Goal: Information Seeking & Learning: Learn about a topic

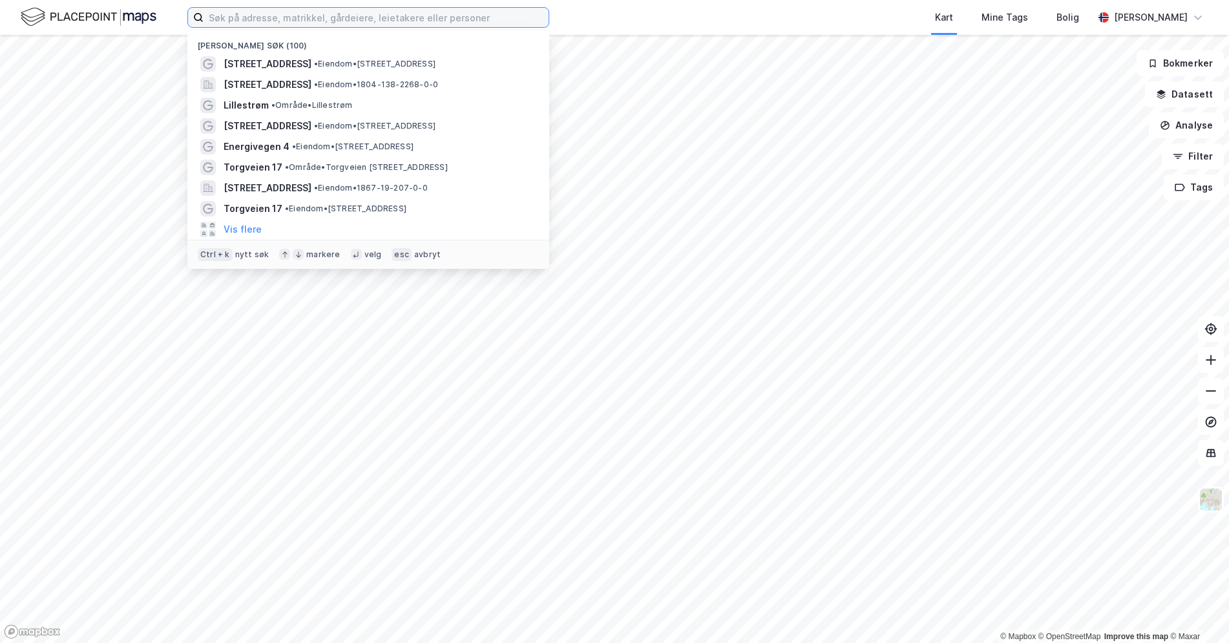
click at [247, 20] on input at bounding box center [376, 17] width 345 height 19
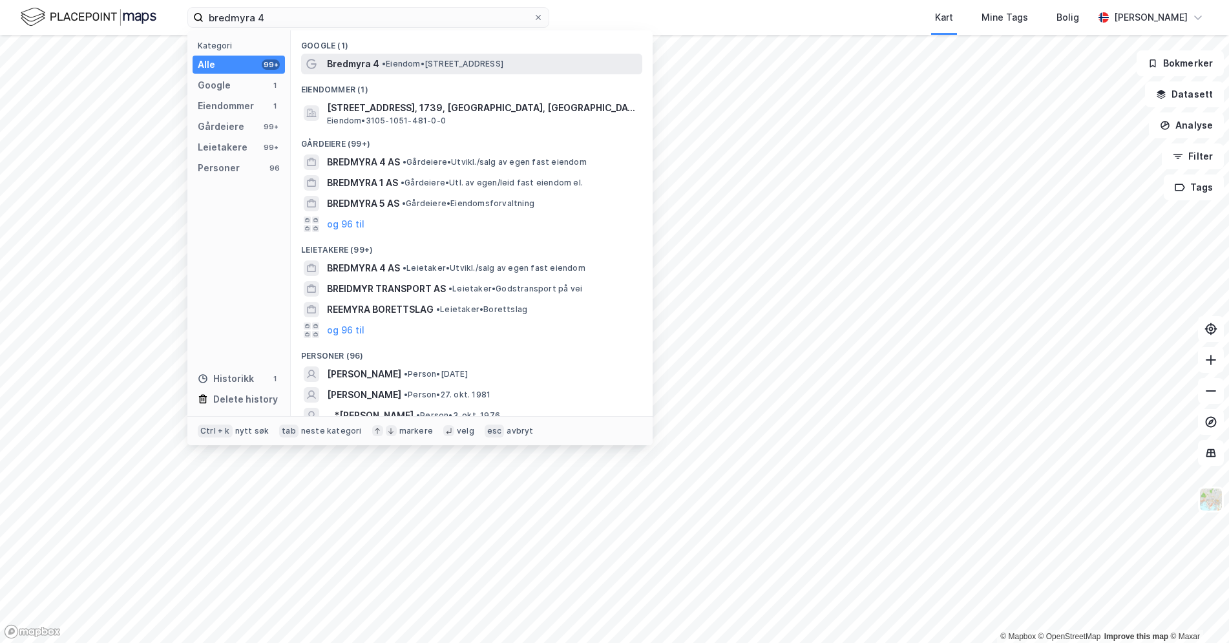
click at [352, 69] on span "Bredmyra 4" at bounding box center [353, 64] width 52 height 16
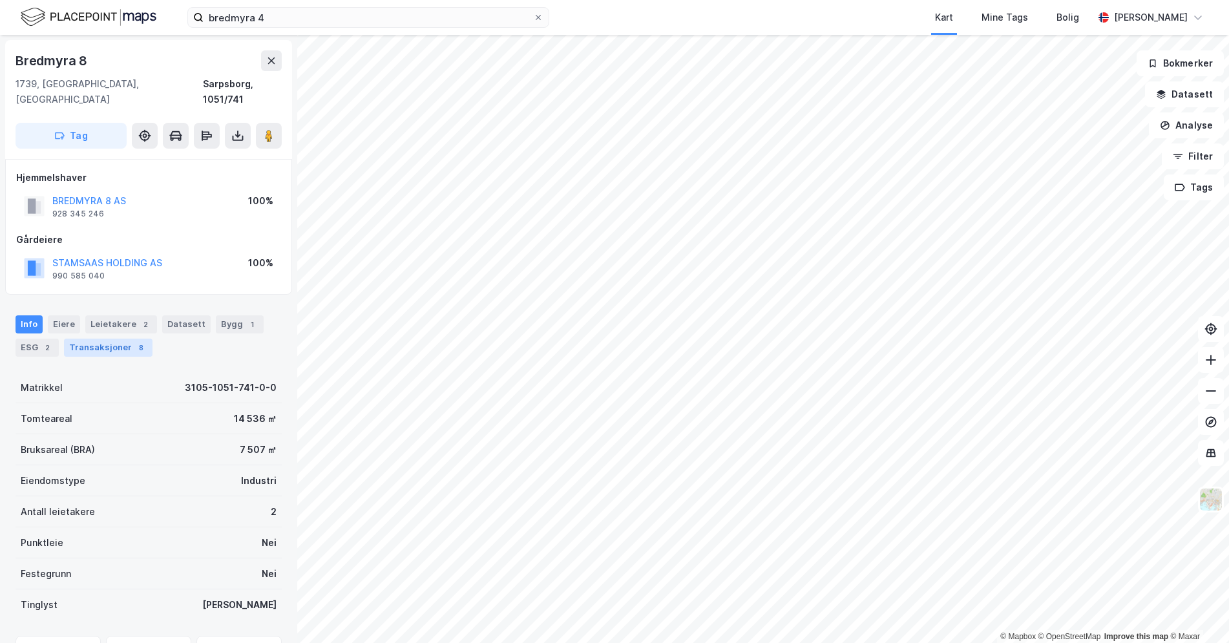
click at [93, 339] on div "Transaksjoner 8" at bounding box center [108, 348] width 89 height 18
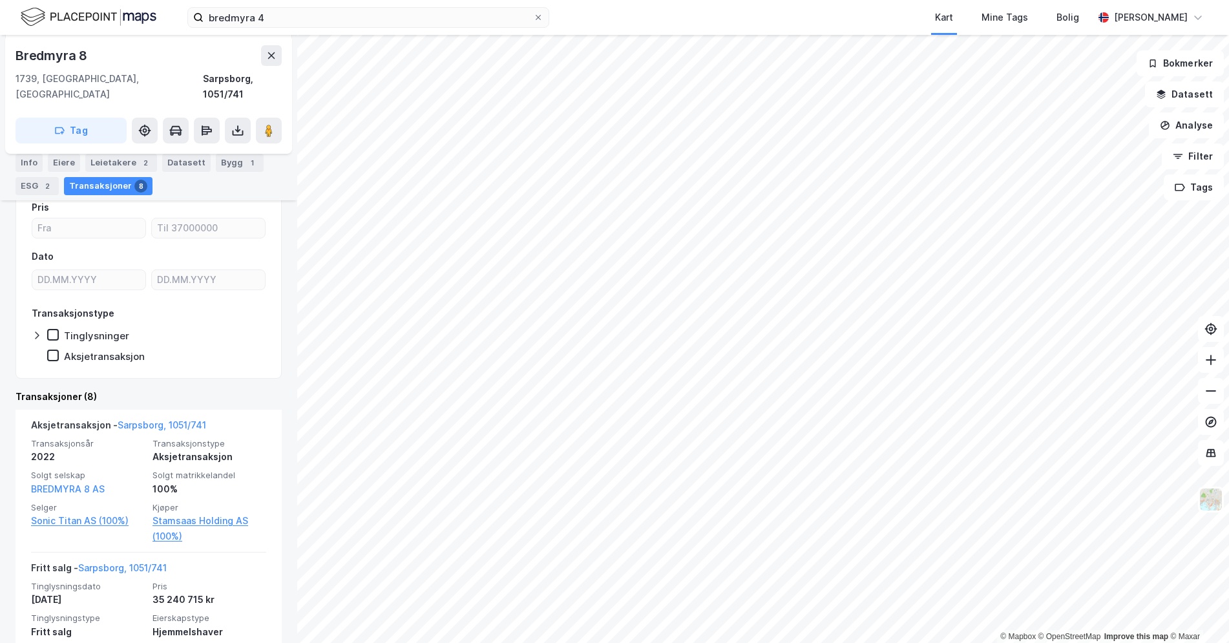
scroll to position [189, 0]
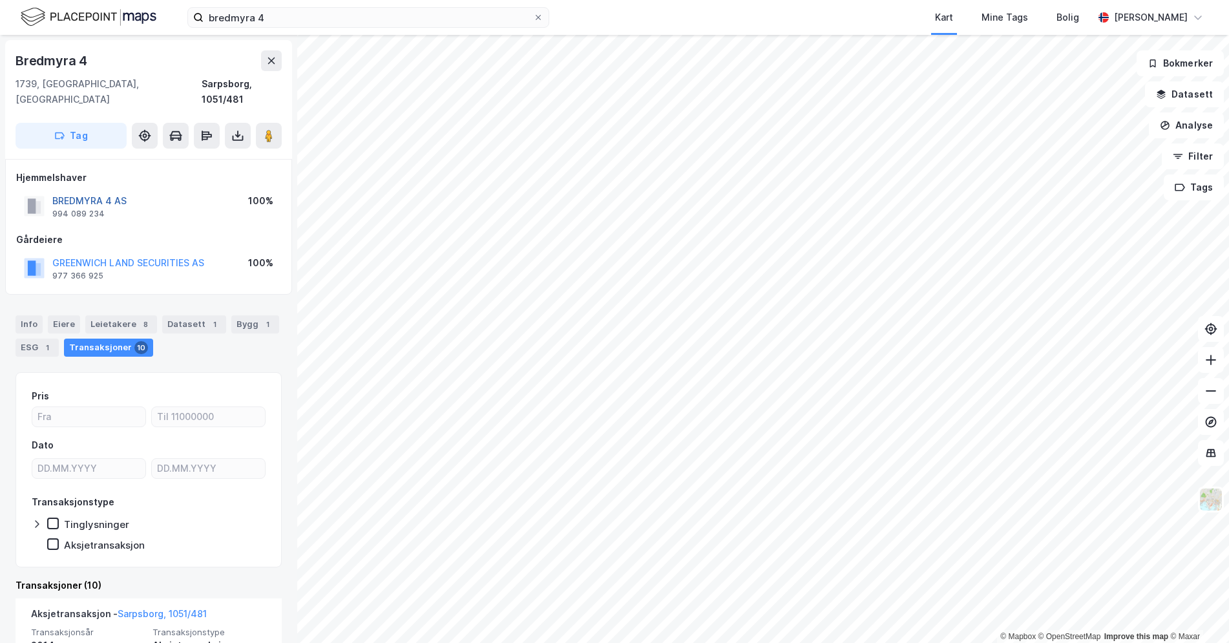
click at [0, 0] on button "BREDMYRA 4 AS" at bounding box center [0, 0] width 0 height 0
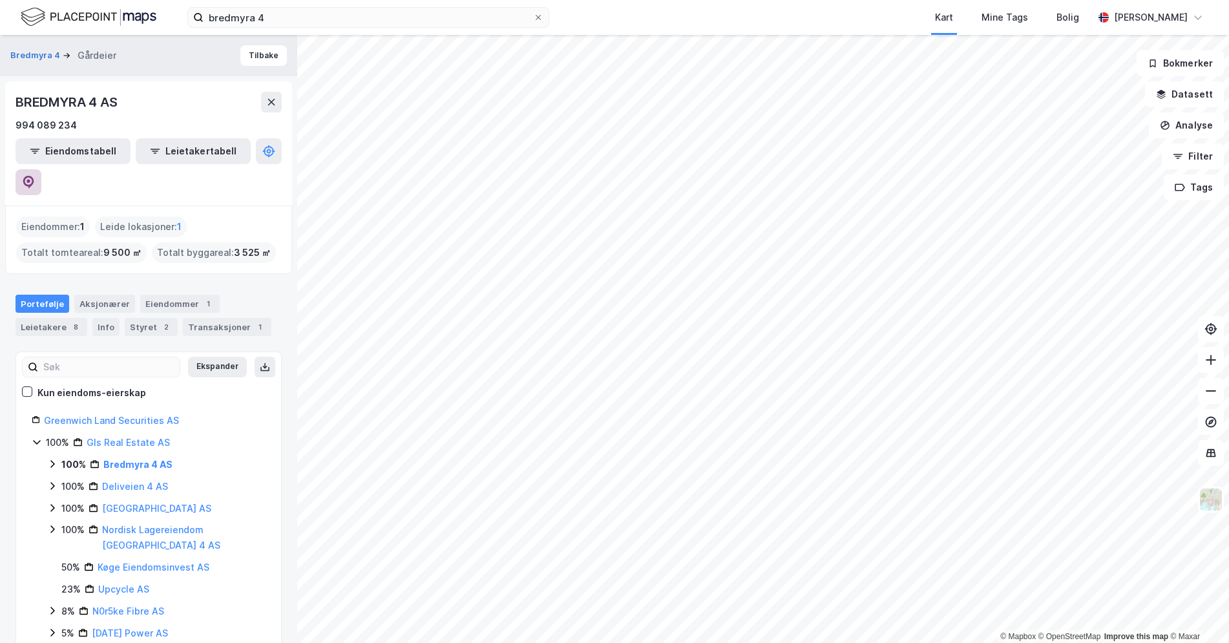
click at [35, 176] on icon at bounding box center [28, 182] width 13 height 13
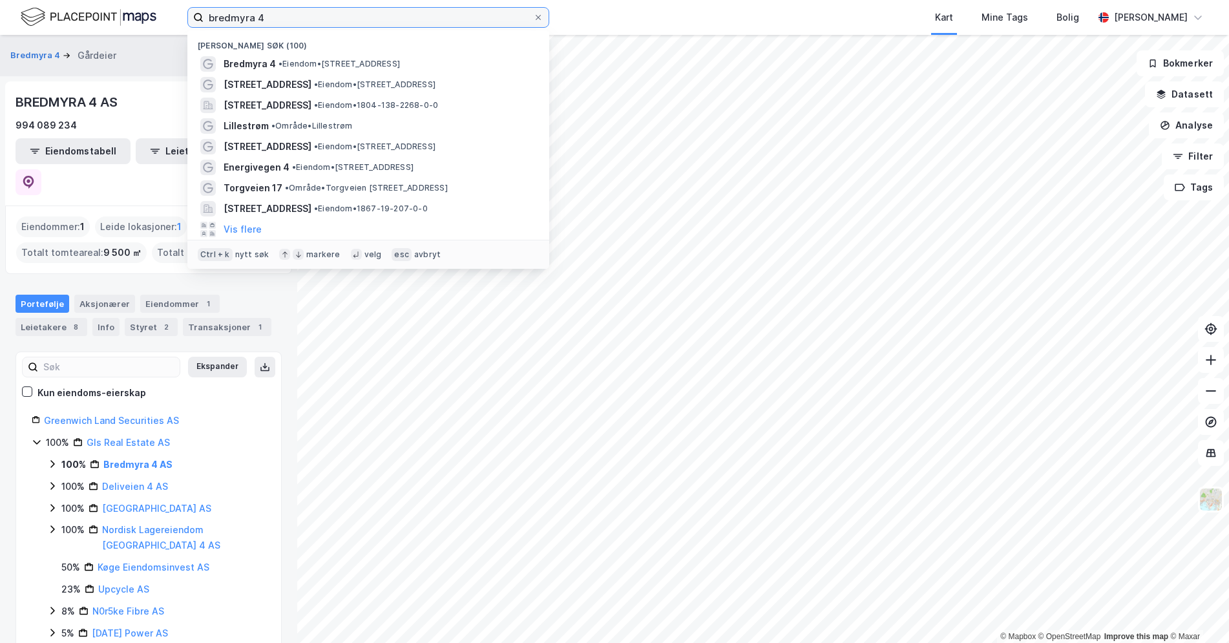
click at [402, 20] on input "bredmyra 4" at bounding box center [369, 17] width 330 height 19
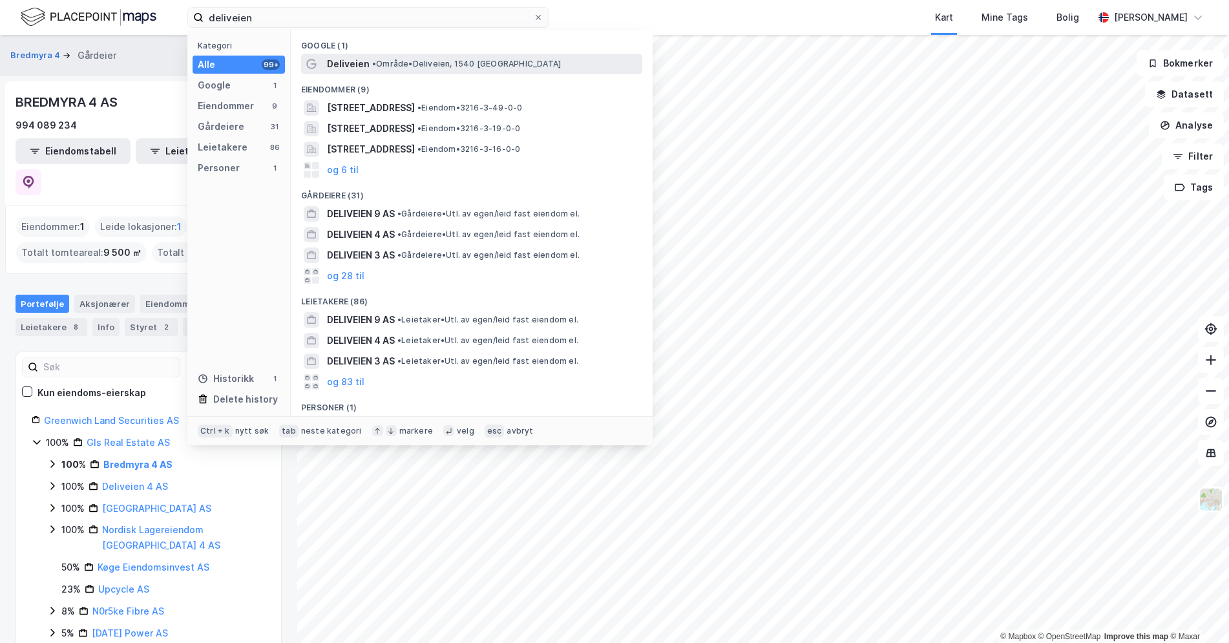
click at [398, 68] on span "• Område • Deliveien, 1540 [GEOGRAPHIC_DATA]" at bounding box center [466, 64] width 189 height 10
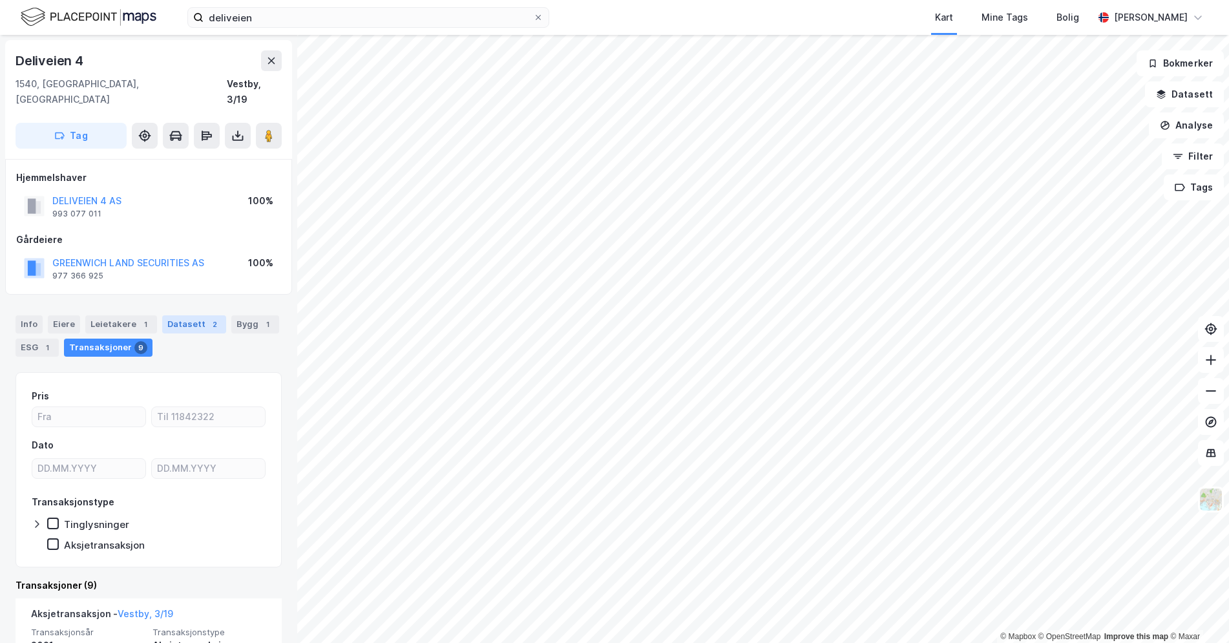
click at [198, 317] on div "Datasett 2" at bounding box center [194, 324] width 64 height 18
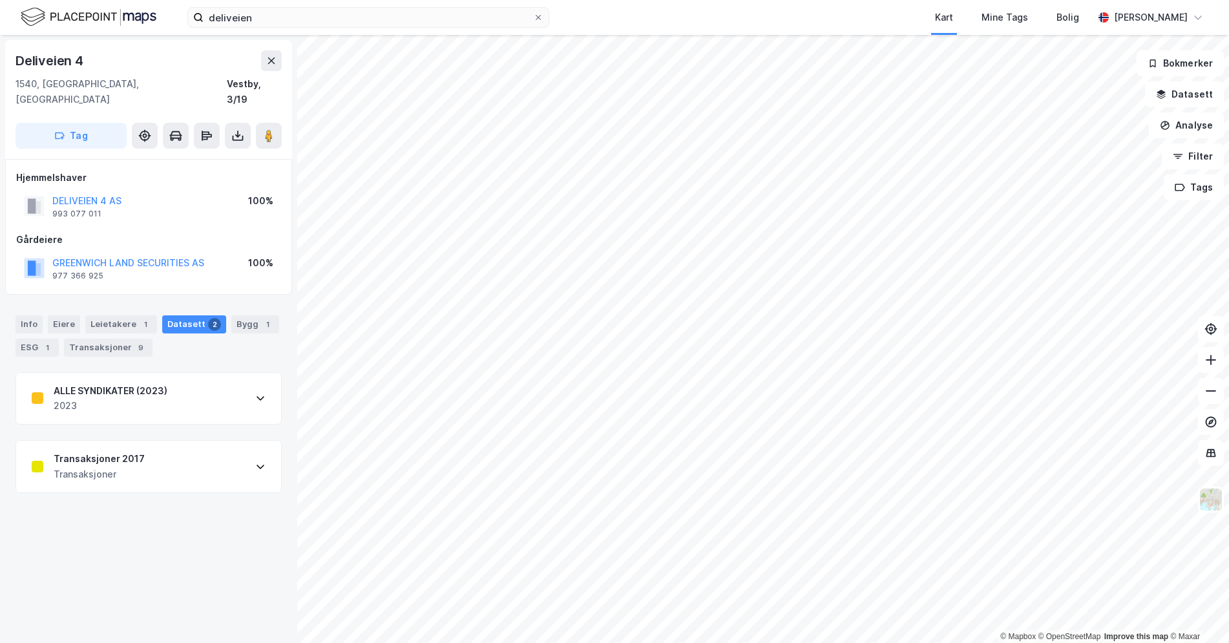
click at [142, 444] on div "Transaksjoner 2017 Transaksjoner" at bounding box center [148, 467] width 265 height 52
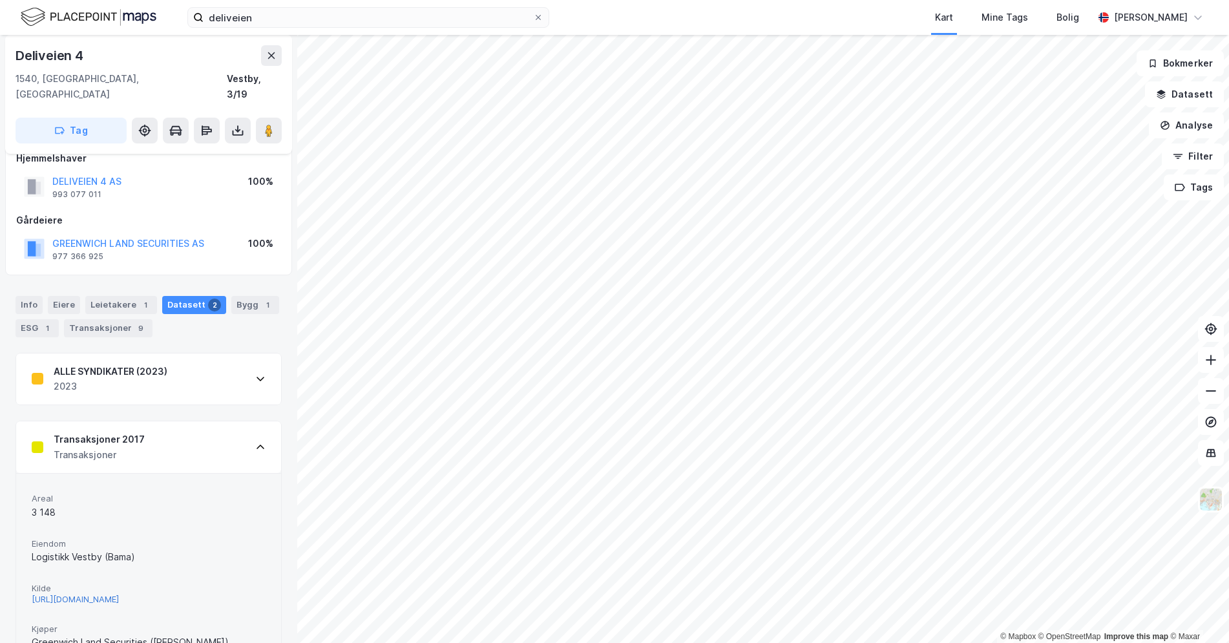
scroll to position [17, 0]
click at [132, 298] on div "Leietakere 1" at bounding box center [121, 307] width 72 height 18
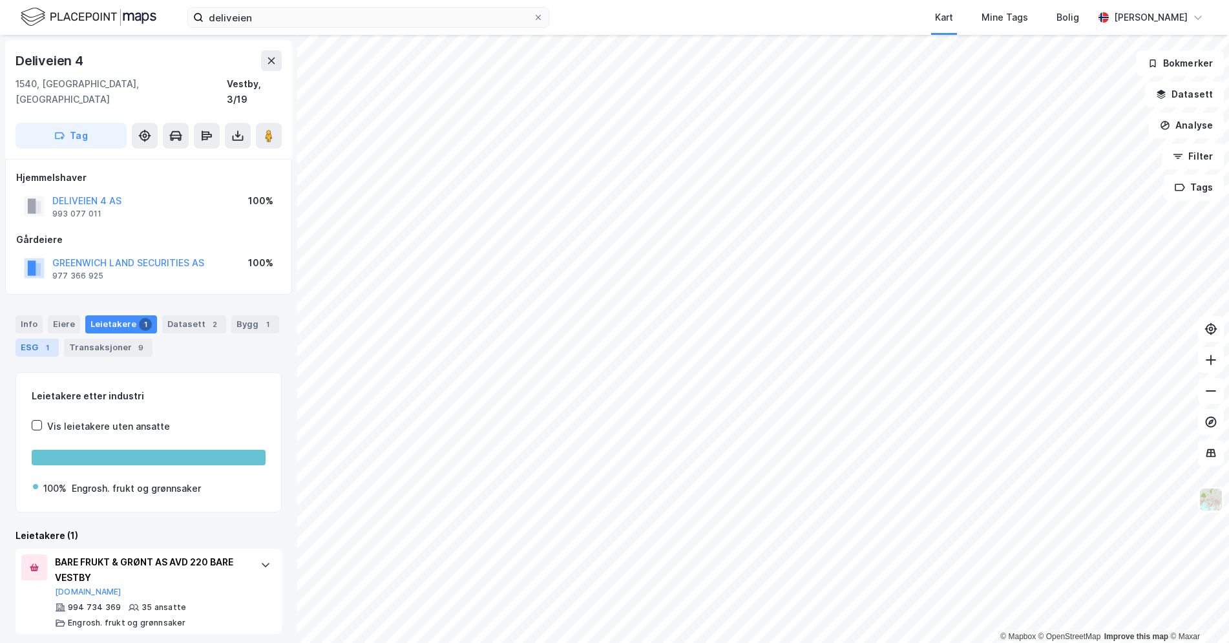
click at [49, 341] on div "1" at bounding box center [47, 347] width 13 height 13
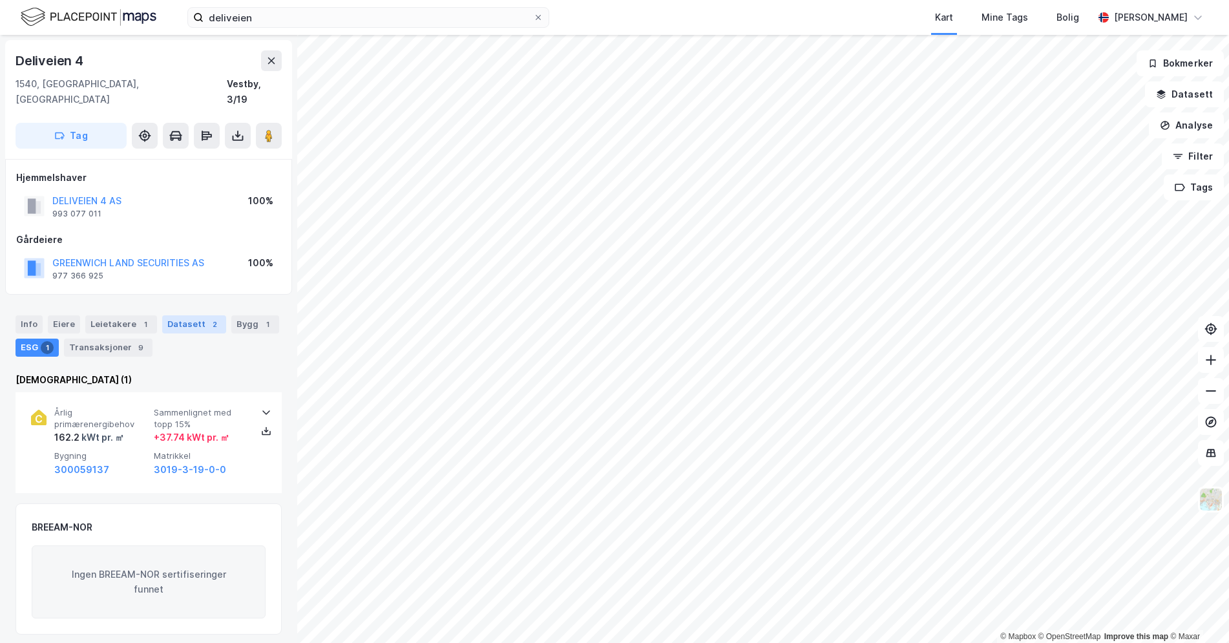
click at [192, 315] on div "Datasett 2" at bounding box center [194, 324] width 64 height 18
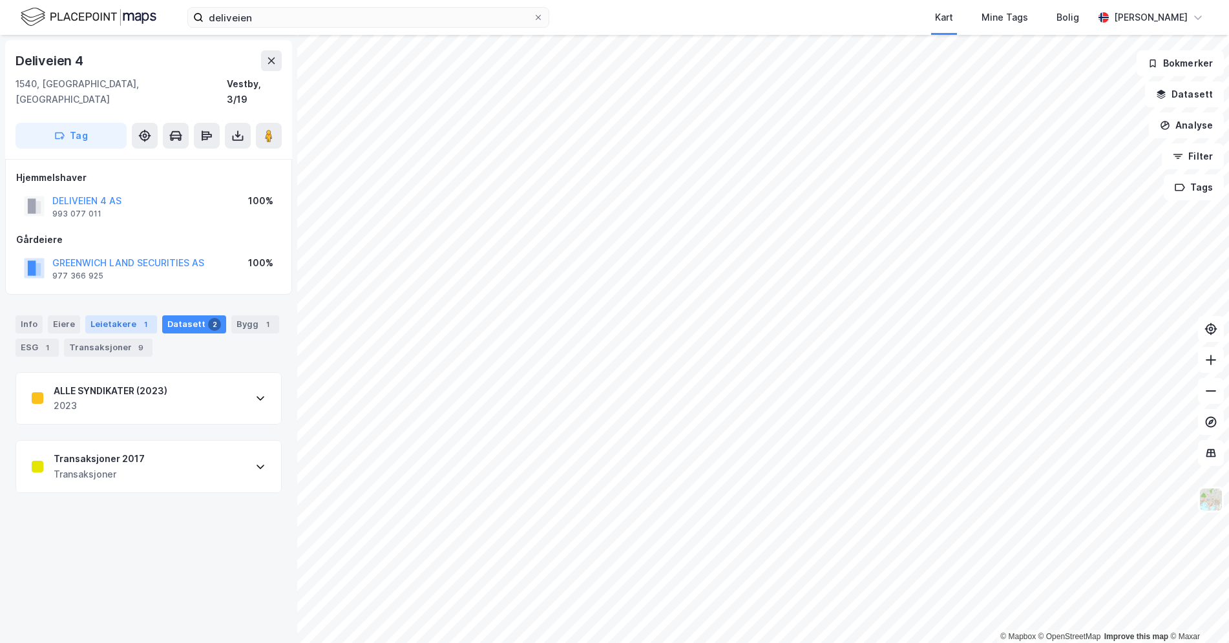
click at [118, 315] on div "Leietakere 1" at bounding box center [121, 324] width 72 height 18
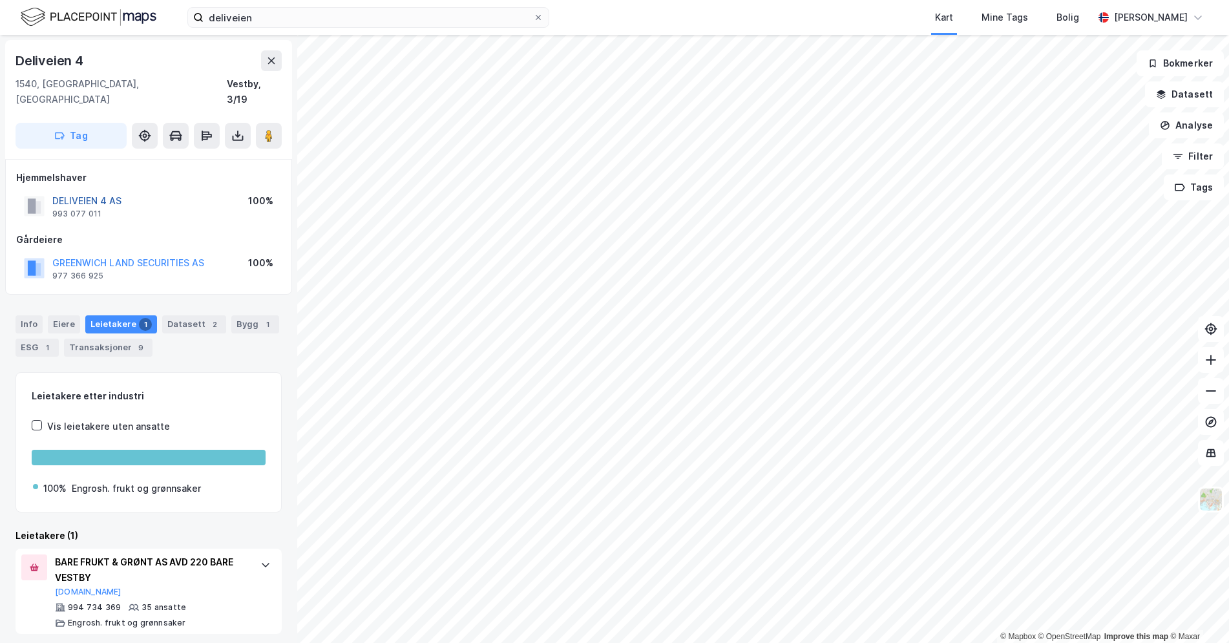
click at [0, 0] on button "DELIVEIEN 4 AS" at bounding box center [0, 0] width 0 height 0
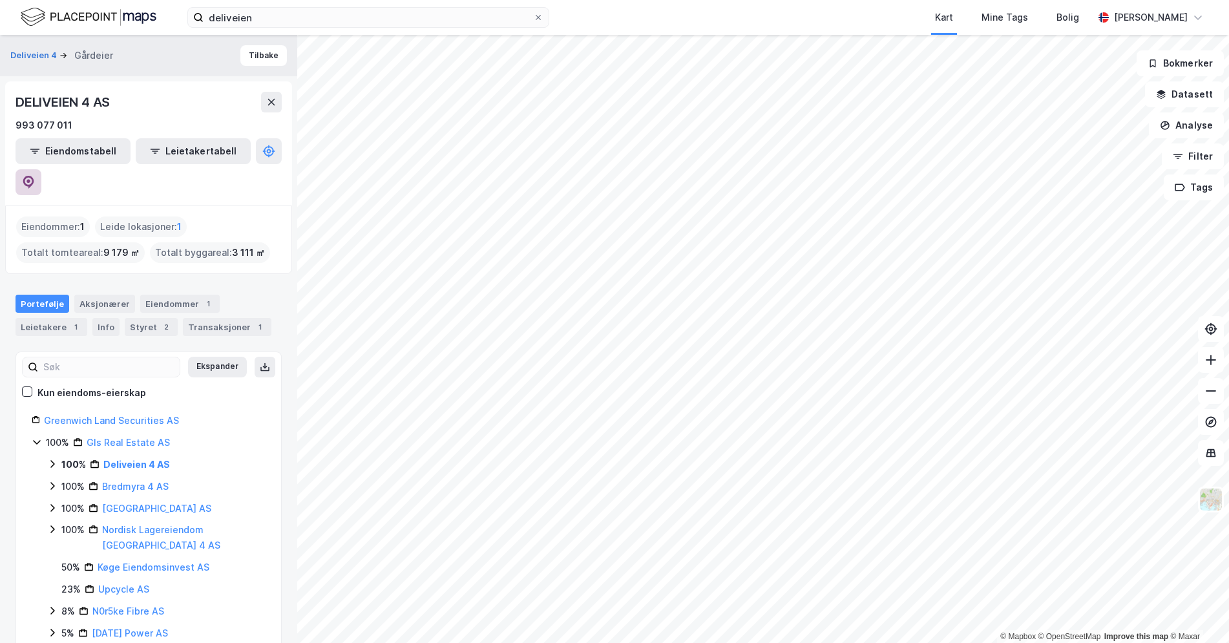
click at [35, 176] on icon at bounding box center [28, 182] width 13 height 13
click at [182, 295] on div "Eiendommer 1" at bounding box center [179, 304] width 79 height 18
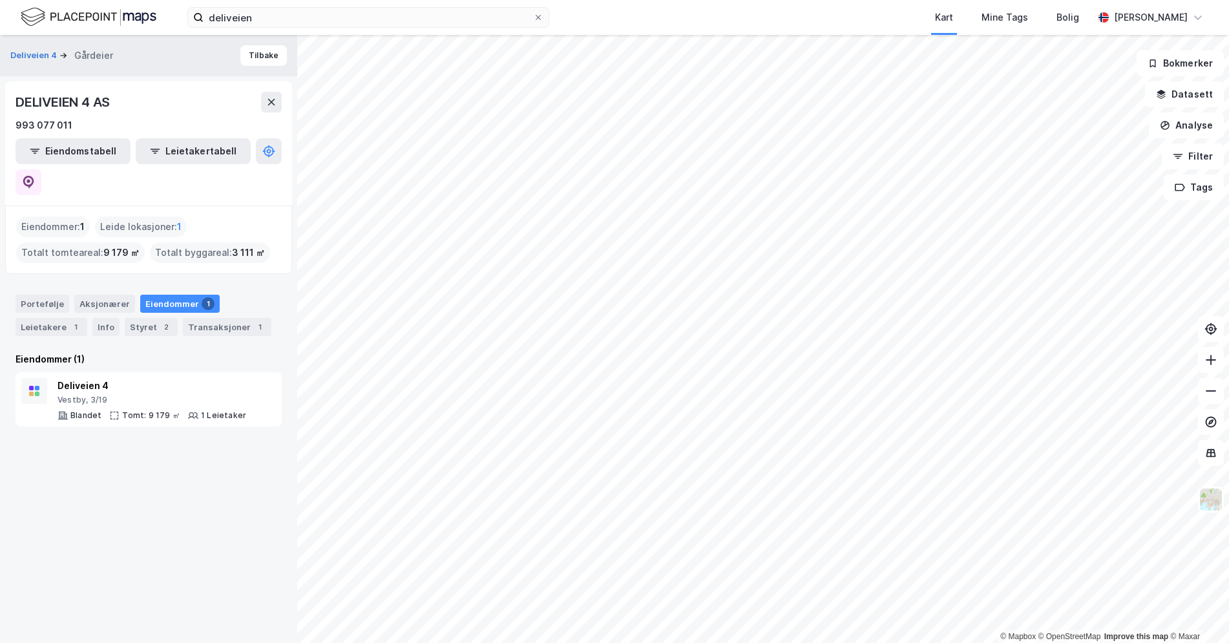
click at [201, 295] on div "Eiendommer 1" at bounding box center [179, 304] width 79 height 18
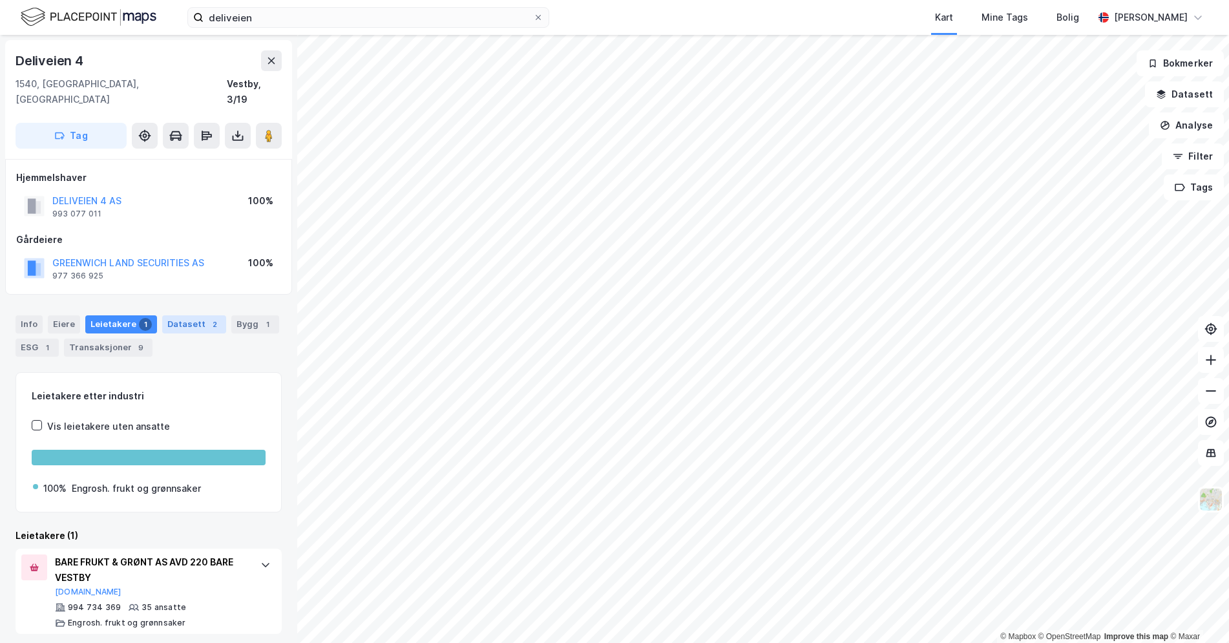
click at [208, 318] on div "2" at bounding box center [214, 324] width 13 height 13
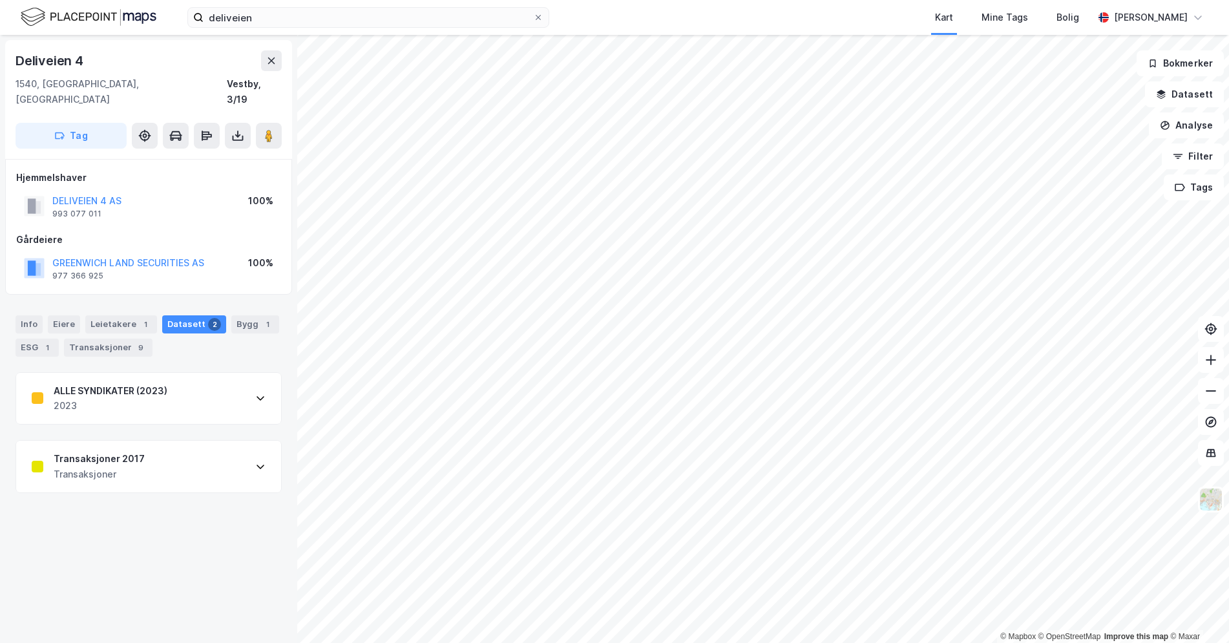
click at [157, 465] on div "Transaksjoner 2017 Transaksjoner" at bounding box center [148, 467] width 265 height 52
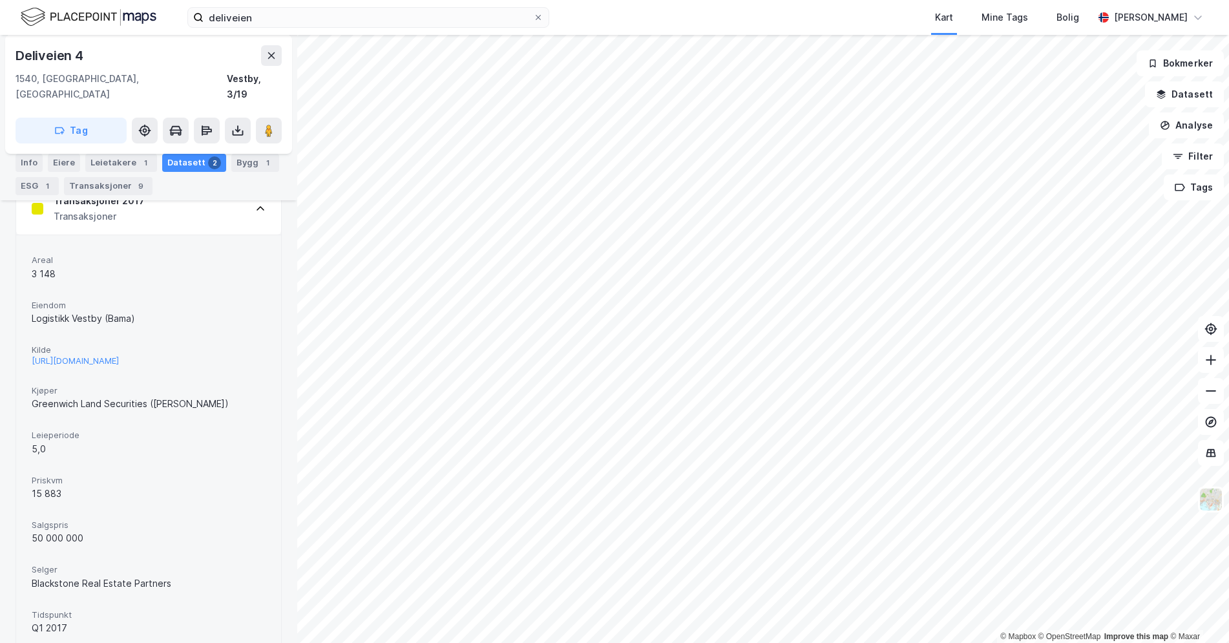
scroll to position [327, 0]
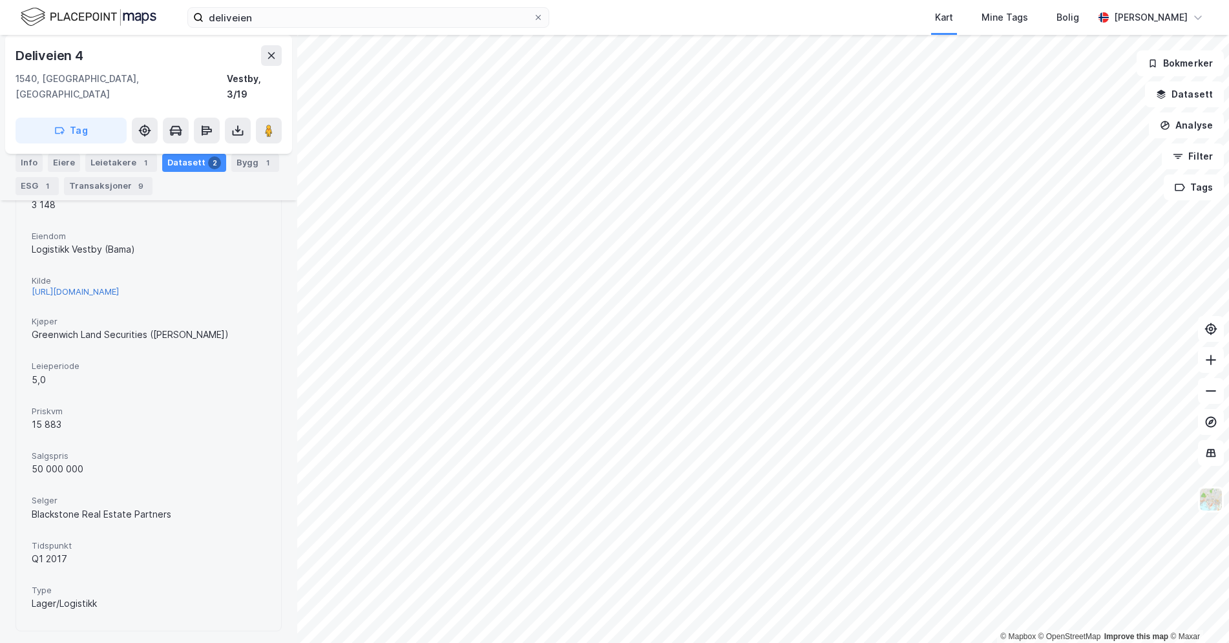
click at [119, 291] on div "[URL][DOMAIN_NAME]" at bounding box center [75, 291] width 87 height 11
click at [248, 160] on div "Bygg 1" at bounding box center [255, 163] width 48 height 18
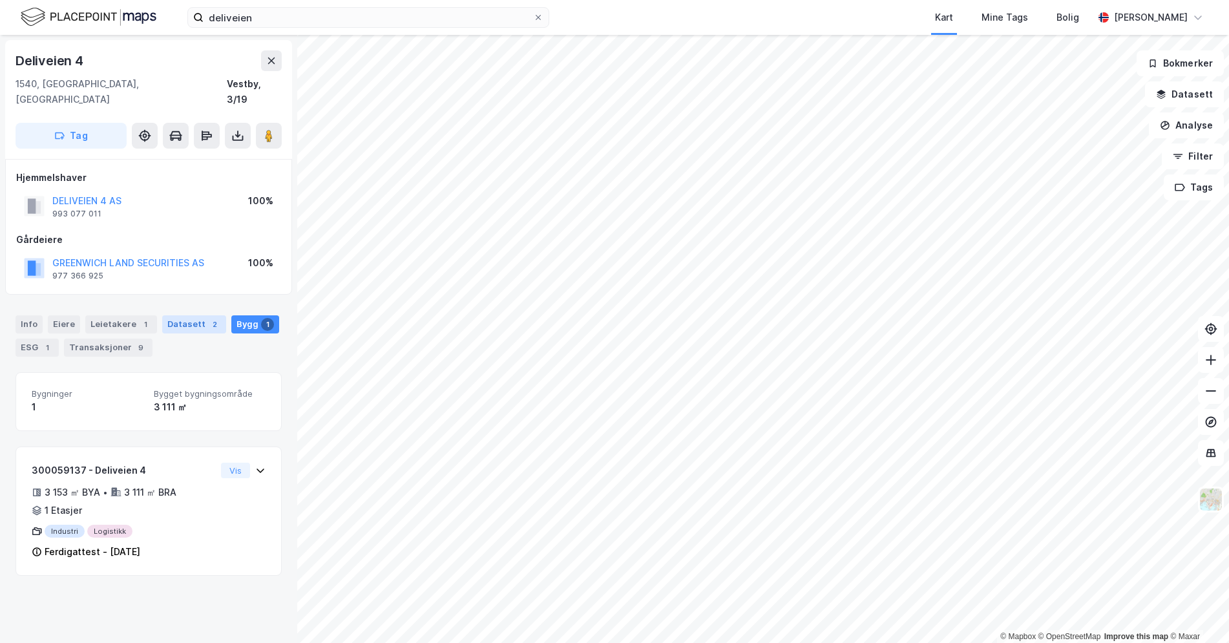
click at [178, 317] on div "Datasett 2" at bounding box center [194, 324] width 64 height 18
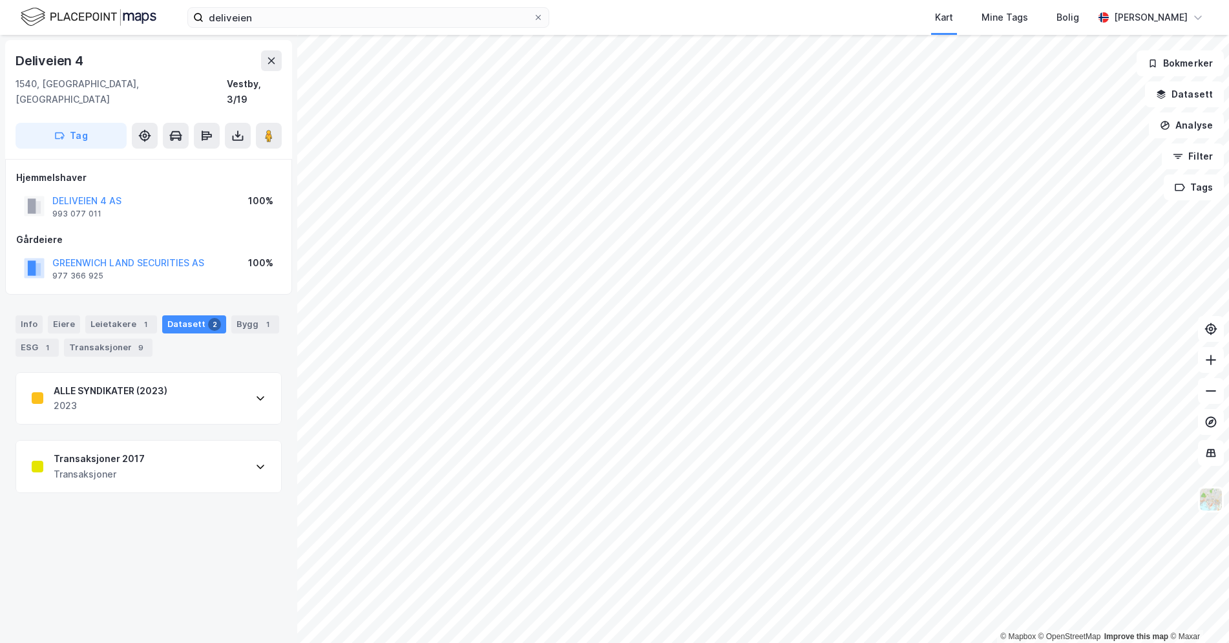
click at [144, 447] on div "Transaksjoner 2017 Transaksjoner" at bounding box center [148, 467] width 265 height 52
click at [71, 315] on div "Eiere" at bounding box center [64, 324] width 32 height 18
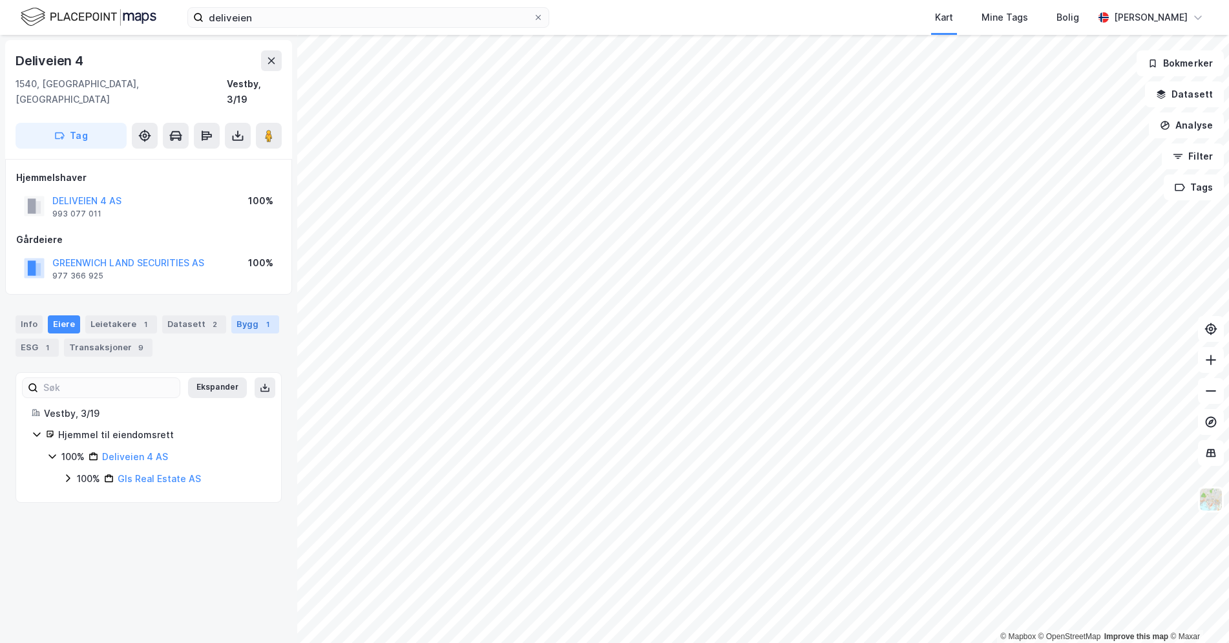
click at [231, 315] on div "Bygg 1" at bounding box center [255, 324] width 48 height 18
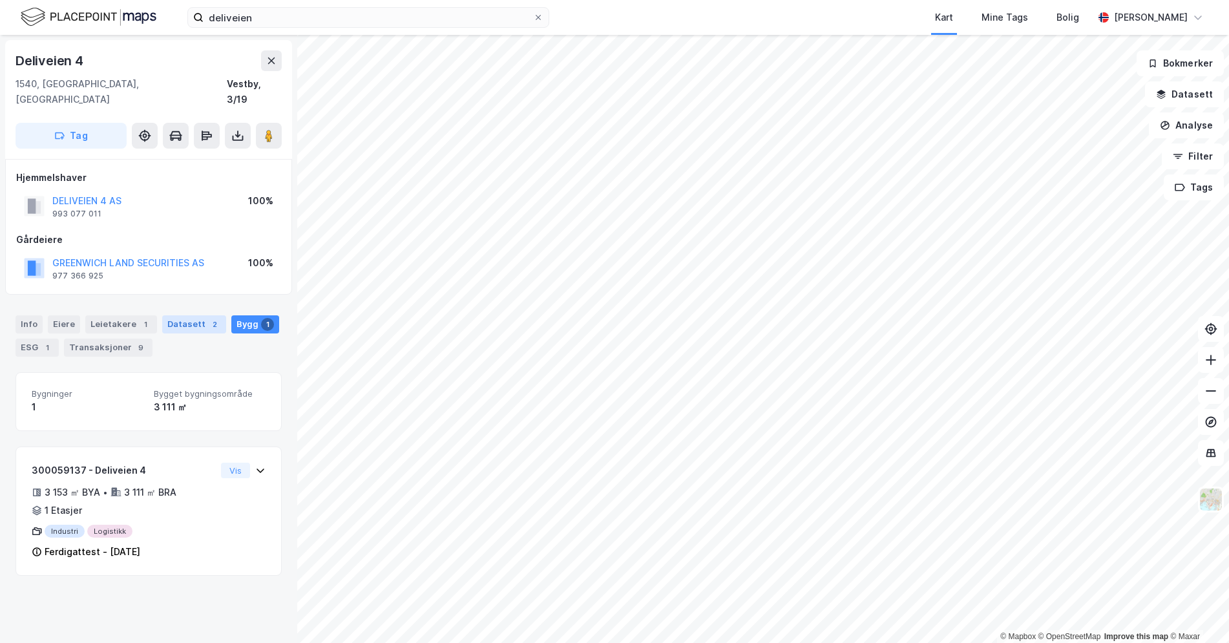
click at [185, 315] on div "Datasett 2" at bounding box center [194, 324] width 64 height 18
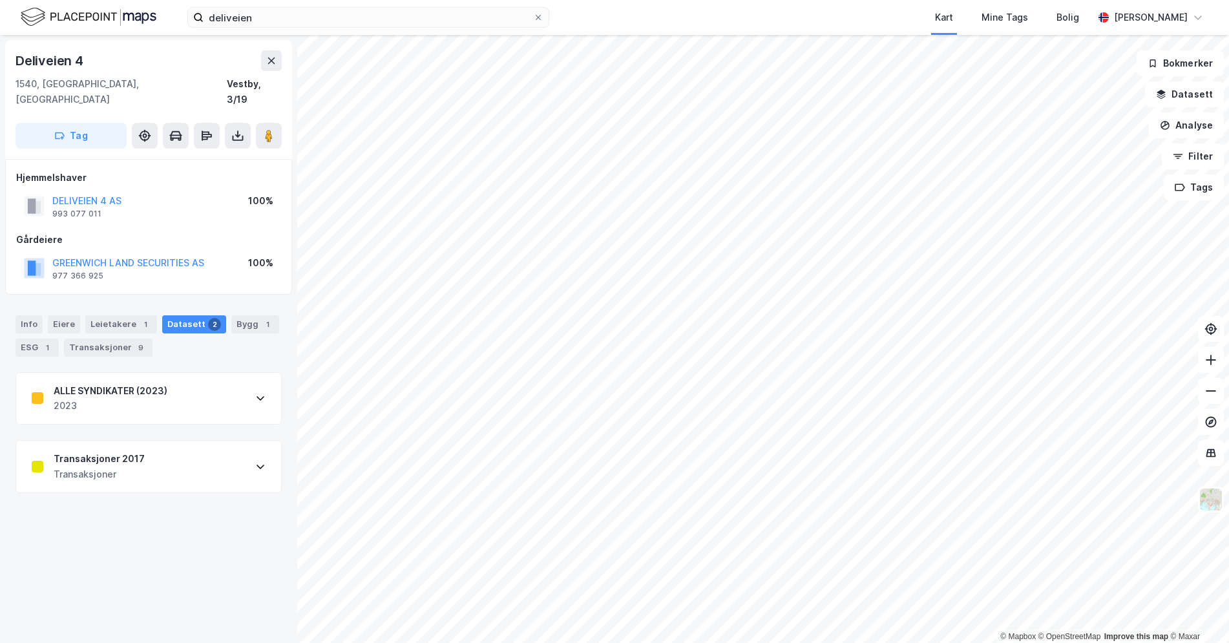
click at [102, 441] on div "Transaksjoner 2017 Transaksjoner" at bounding box center [148, 467] width 265 height 52
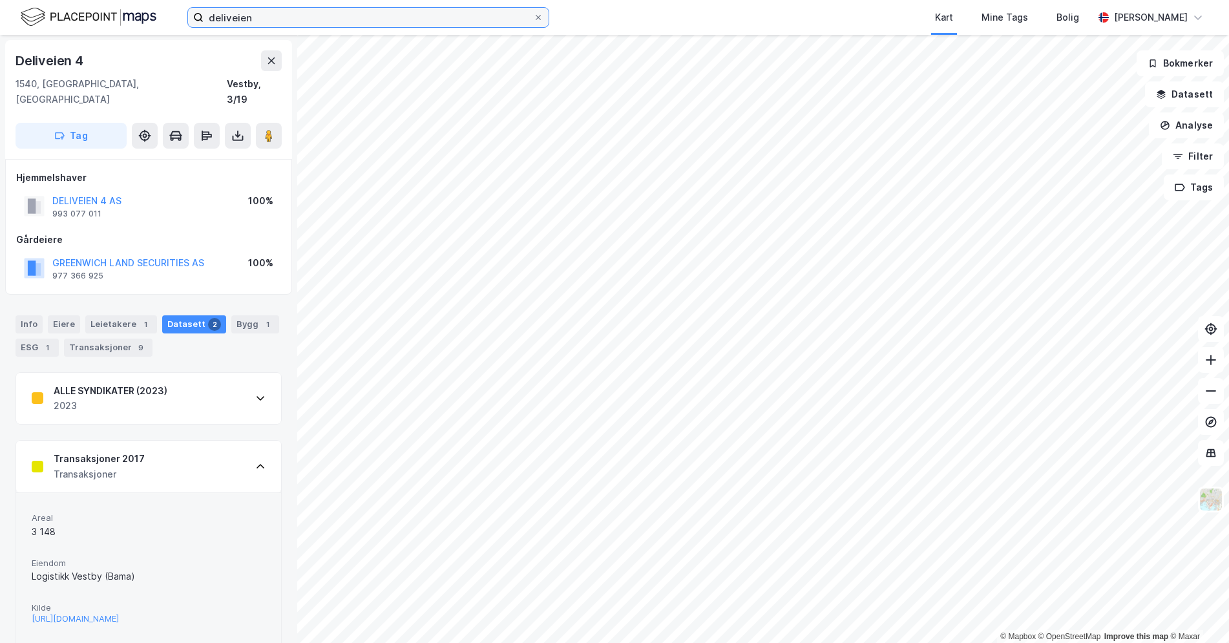
click at [341, 19] on input "deliveien" at bounding box center [369, 17] width 330 height 19
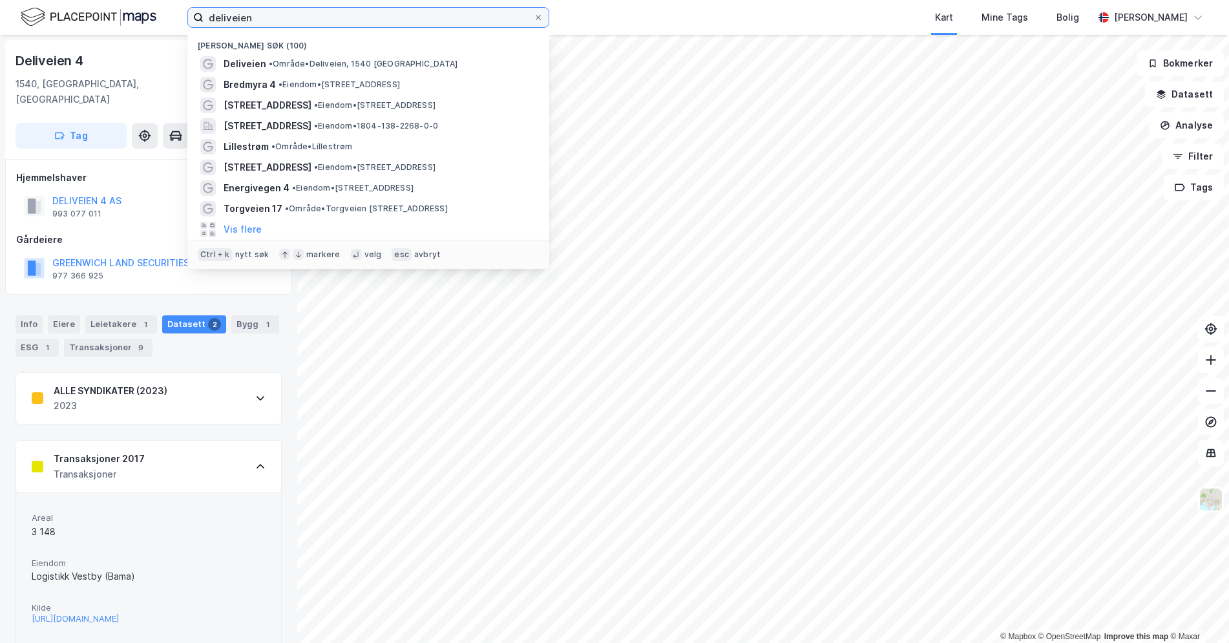
click at [341, 19] on input "deliveien" at bounding box center [369, 17] width 330 height 19
click at [0, 0] on button "GREENWICH LAND SECURITIES AS" at bounding box center [0, 0] width 0 height 0
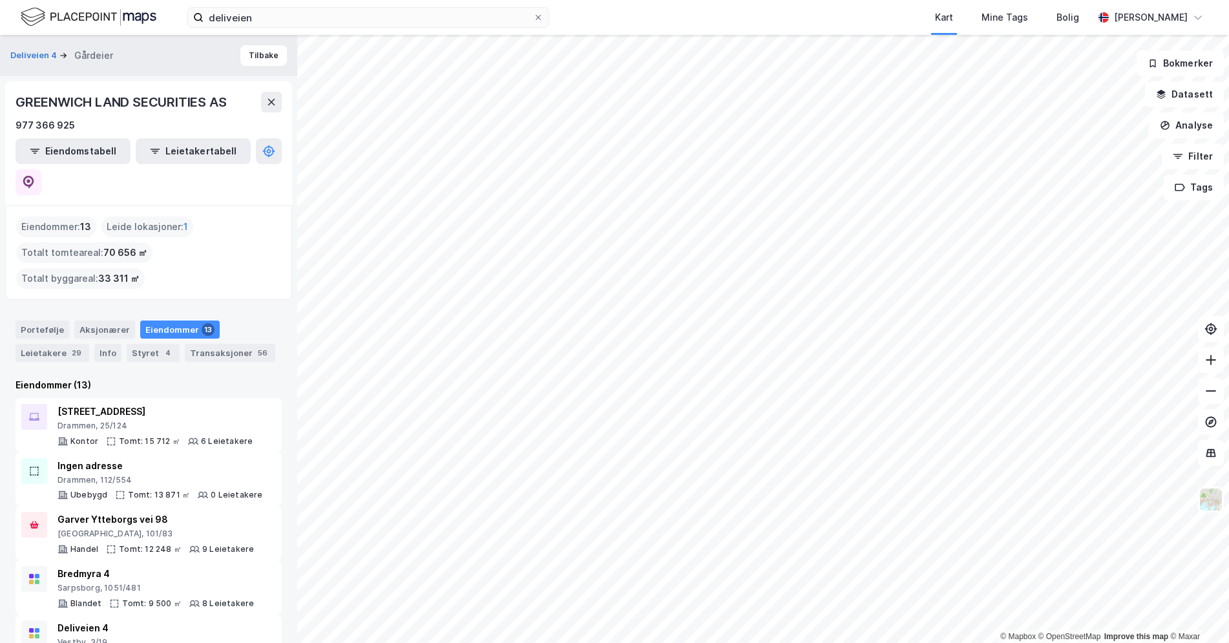
click at [935, 642] on html "deliveien Kart Mine Tags Bolig [PERSON_NAME] © Mapbox © OpenStreetMap Improve t…" at bounding box center [614, 321] width 1229 height 643
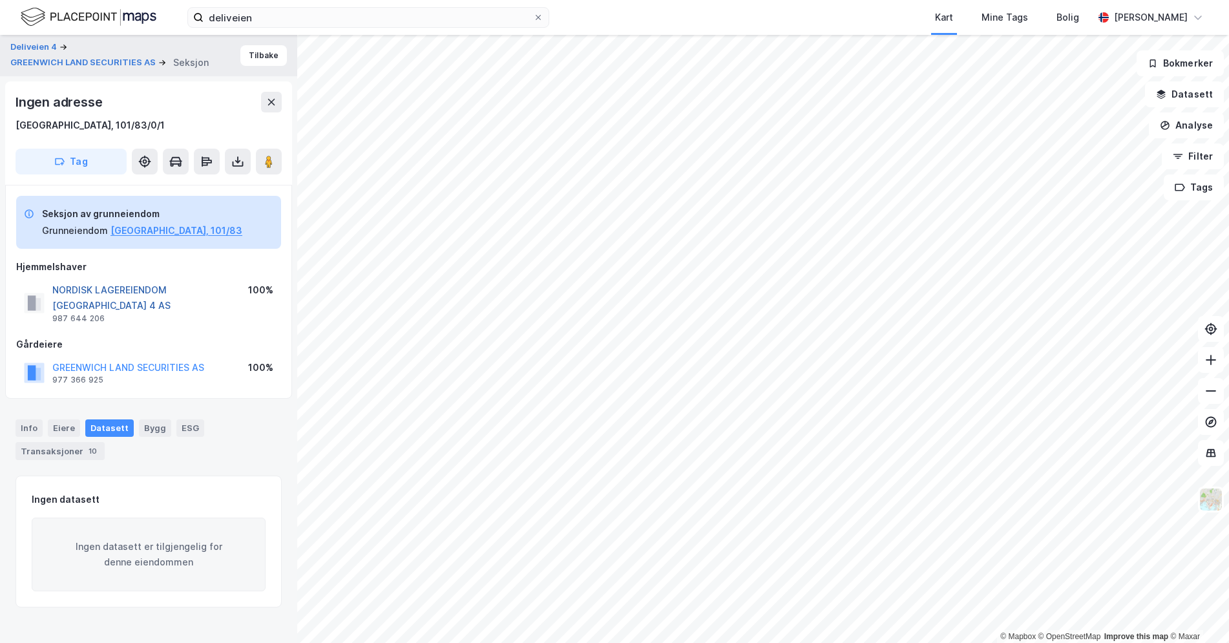
click at [0, 0] on button "NORDISK LAGEREIENDOM [GEOGRAPHIC_DATA] 4 AS" at bounding box center [0, 0] width 0 height 0
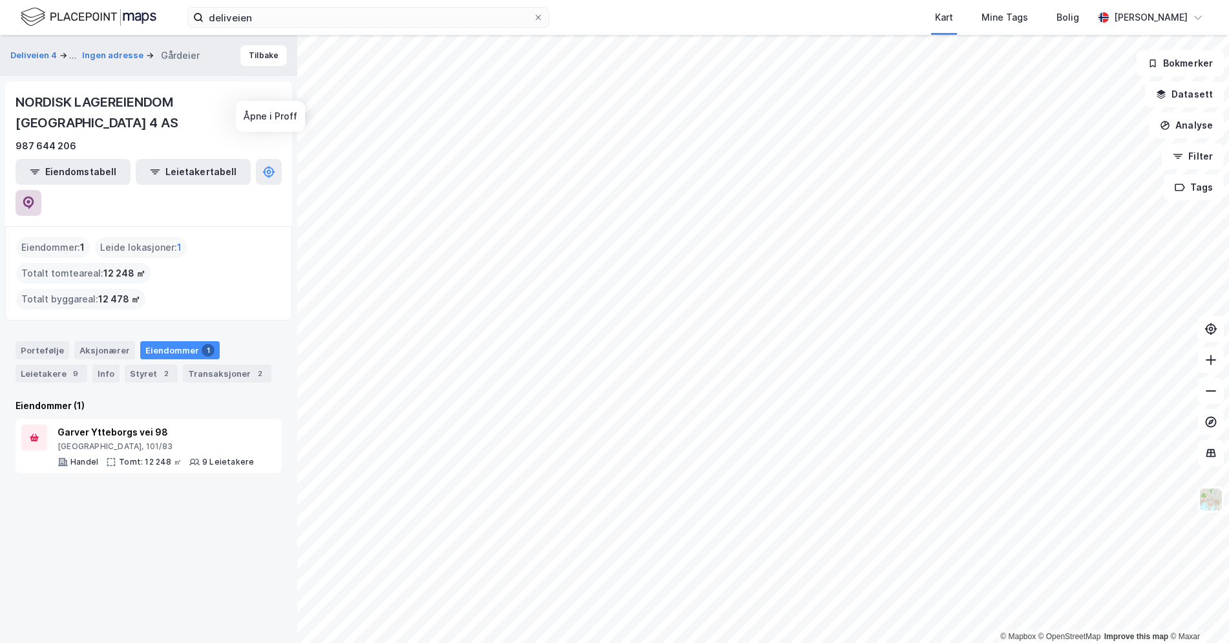
click at [41, 190] on button at bounding box center [29, 203] width 26 height 26
click at [32, 364] on div "Leietakere 9" at bounding box center [52, 373] width 72 height 18
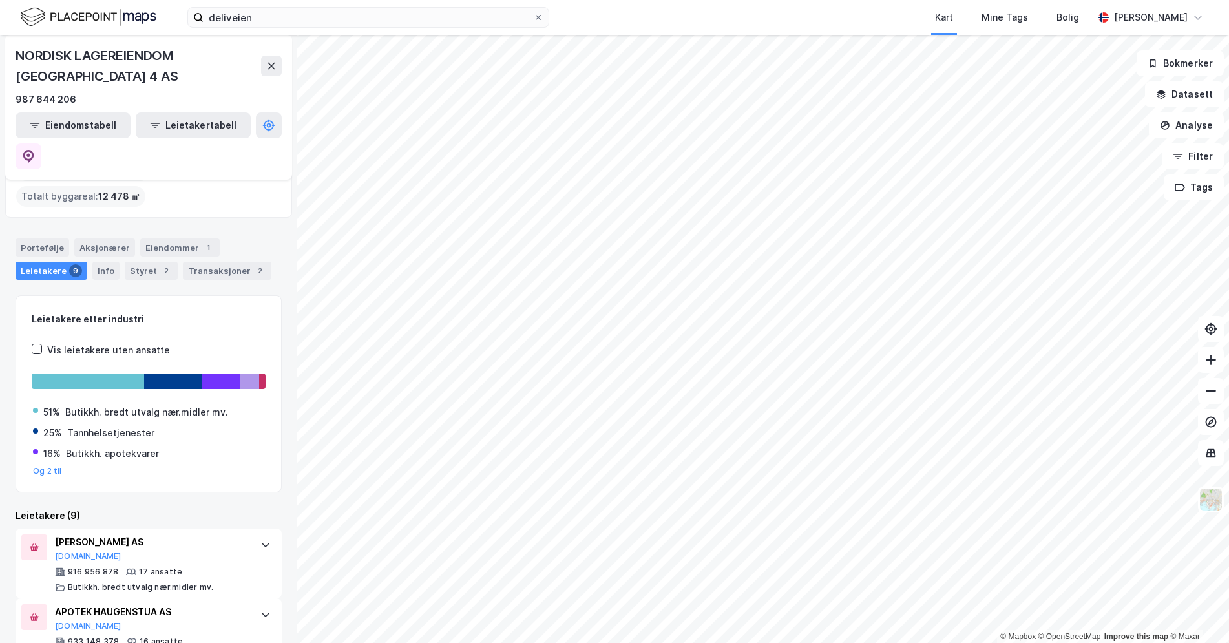
scroll to position [103, 0]
click at [189, 566] on div "916 956 878 17 ansatte Butikkh. bredt utvalg nær.midler mv." at bounding box center [151, 579] width 193 height 26
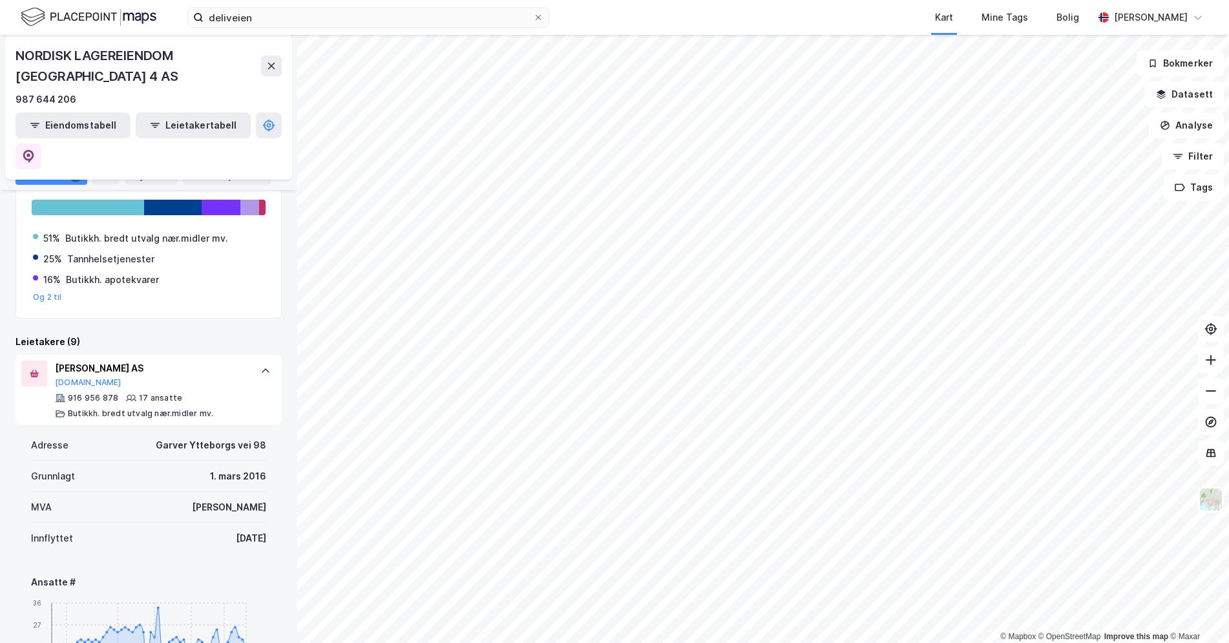
scroll to position [232, 0]
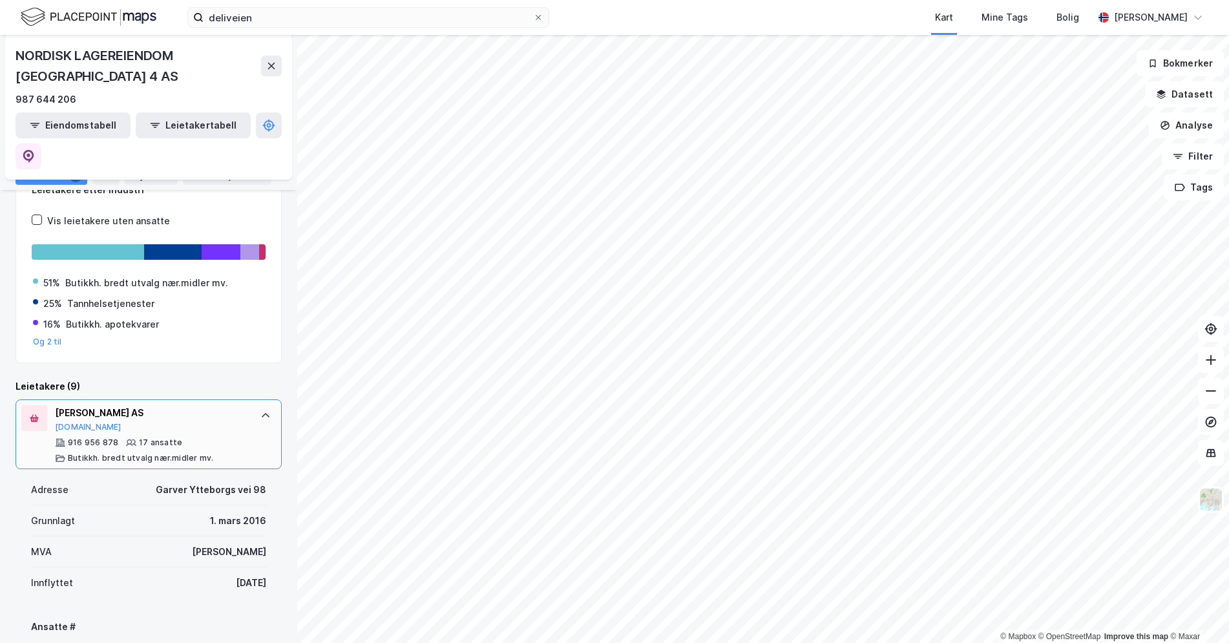
click at [229, 405] on div "[PERSON_NAME] AS [DOMAIN_NAME]" at bounding box center [151, 418] width 193 height 27
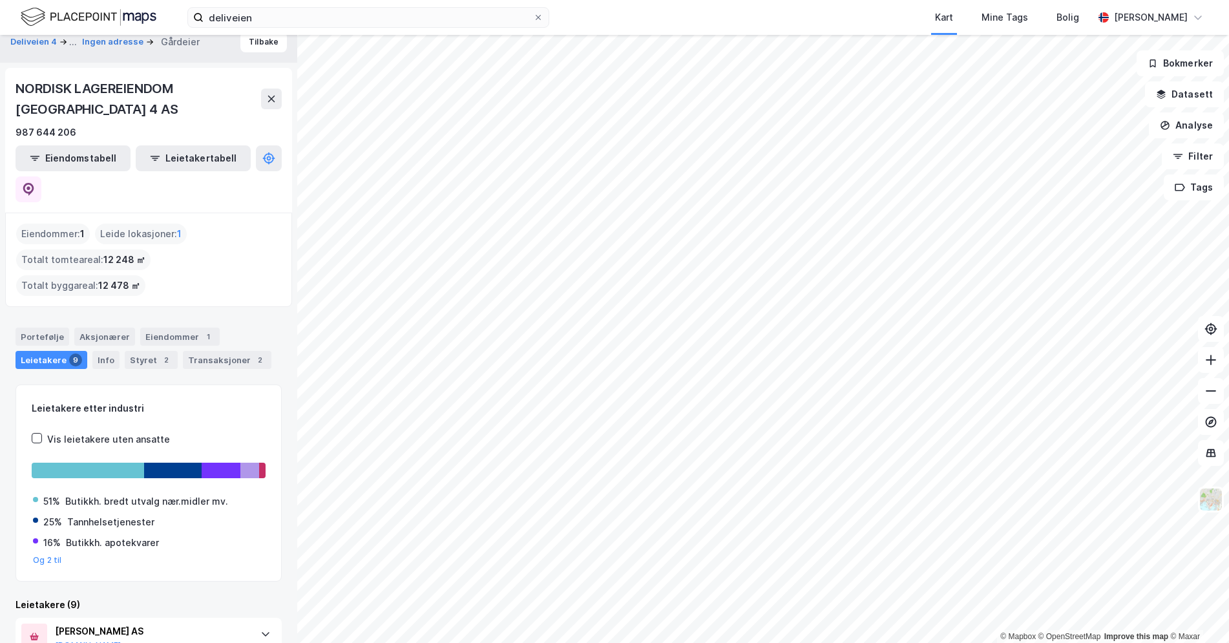
scroll to position [6, 0]
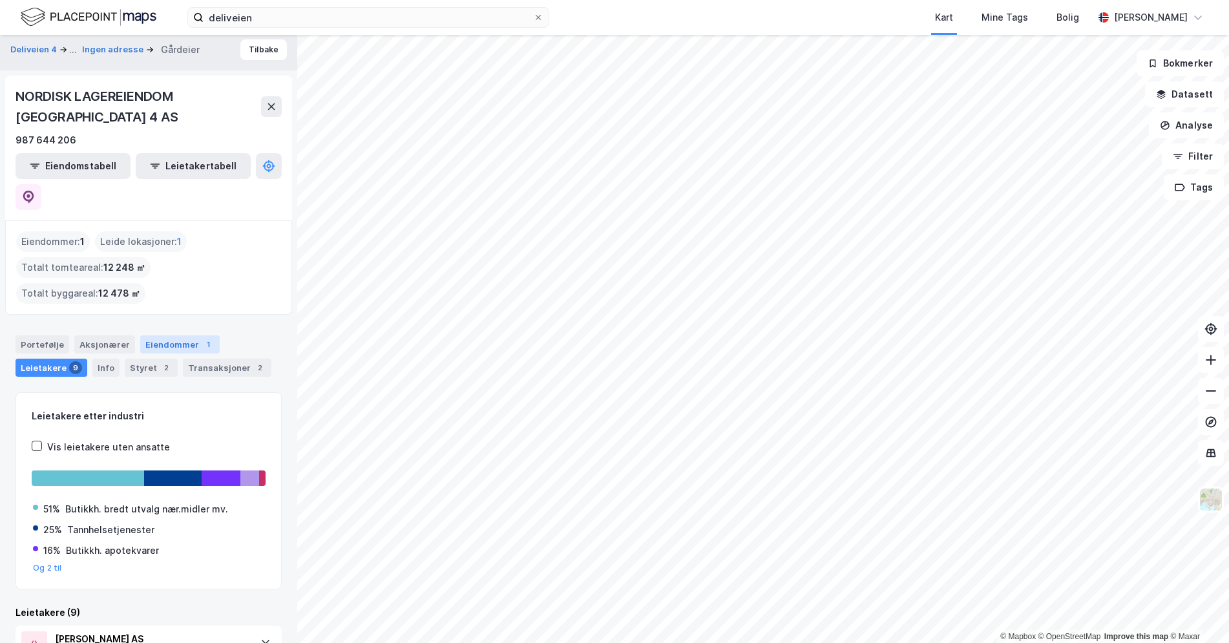
click at [166, 335] on div "Eiendommer 1" at bounding box center [179, 344] width 79 height 18
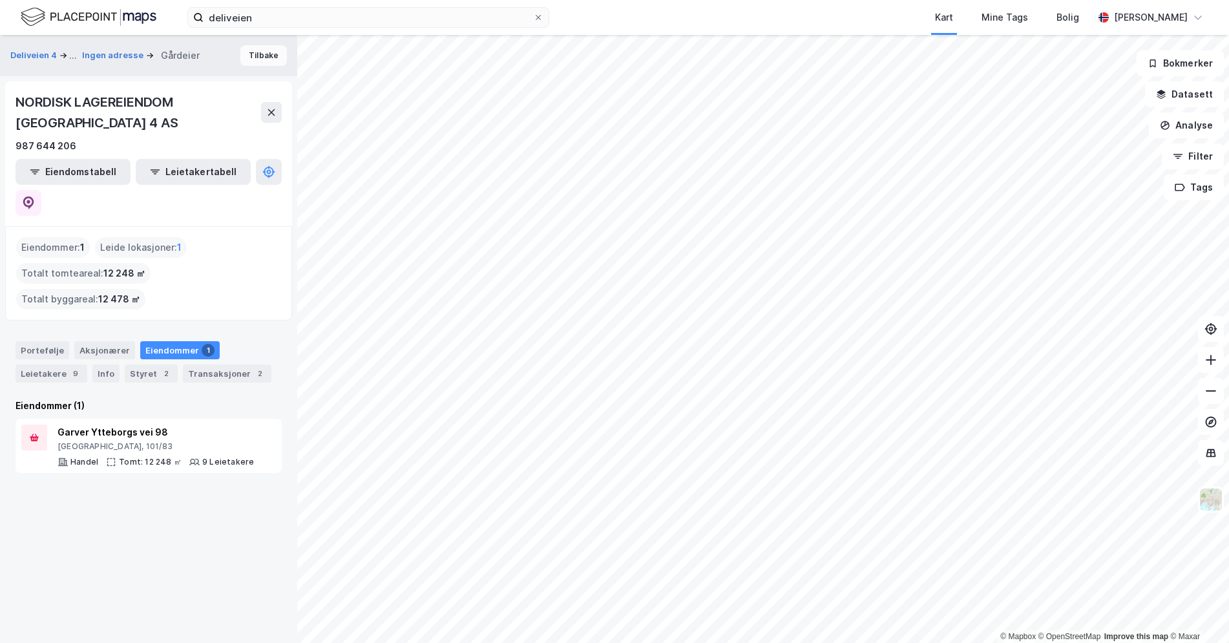
click at [259, 55] on button "Tilbake" at bounding box center [263, 55] width 47 height 21
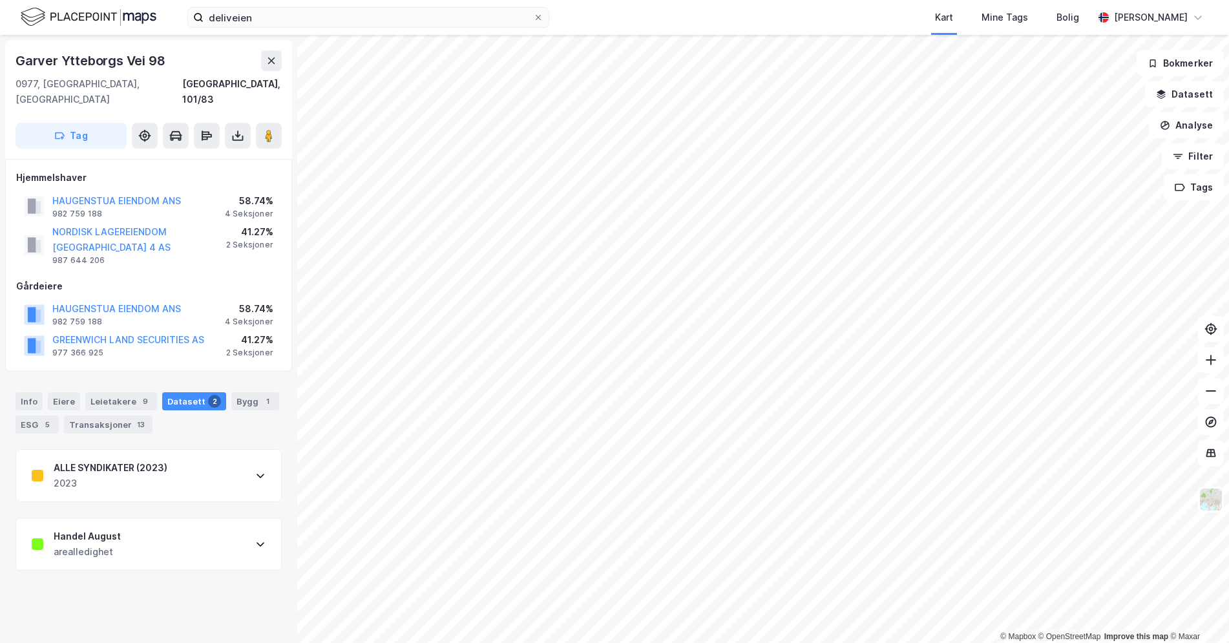
click at [149, 518] on div "Handel August arealledighet" at bounding box center [148, 544] width 265 height 52
click at [0, 0] on button "HAUGENSTUA EIENDOM ANS" at bounding box center [0, 0] width 0 height 0
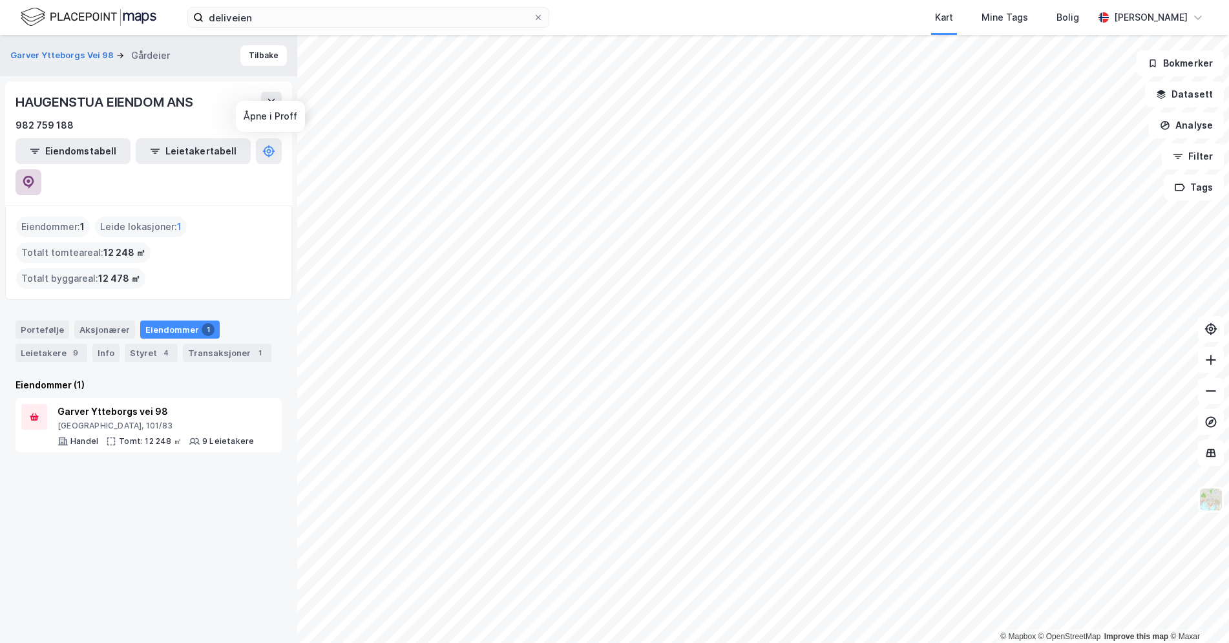
click at [41, 169] on button at bounding box center [29, 182] width 26 height 26
click at [235, 344] on div "Transaksjoner 1" at bounding box center [227, 353] width 89 height 18
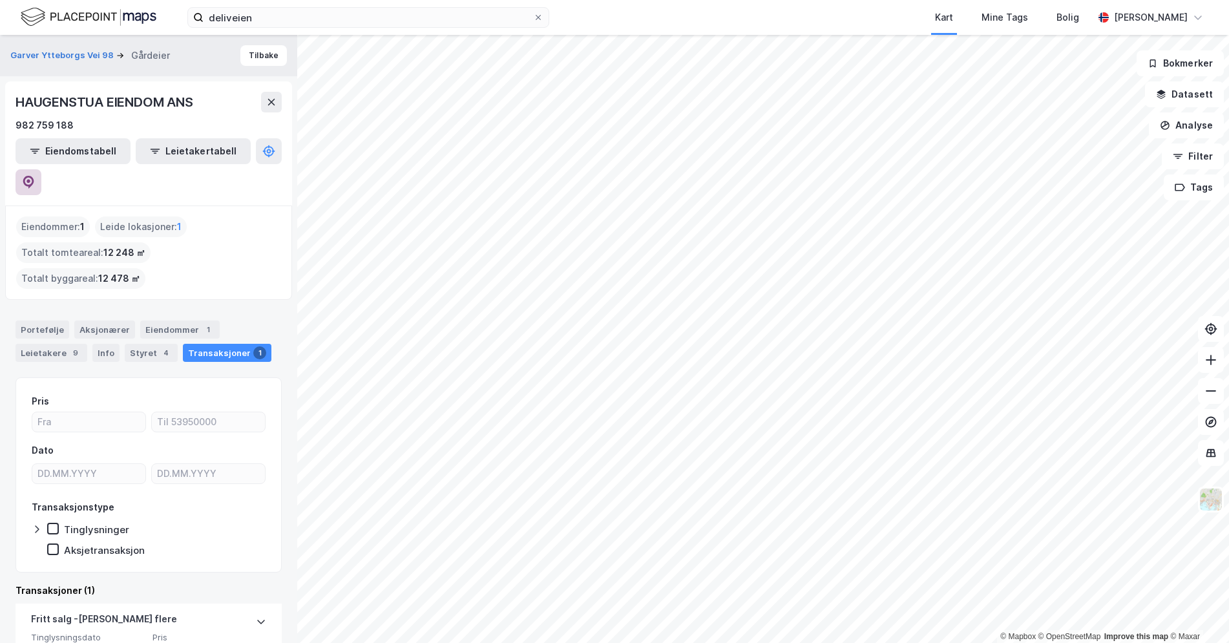
click at [34, 176] on icon at bounding box center [28, 182] width 11 height 13
click at [277, 105] on button at bounding box center [271, 102] width 21 height 21
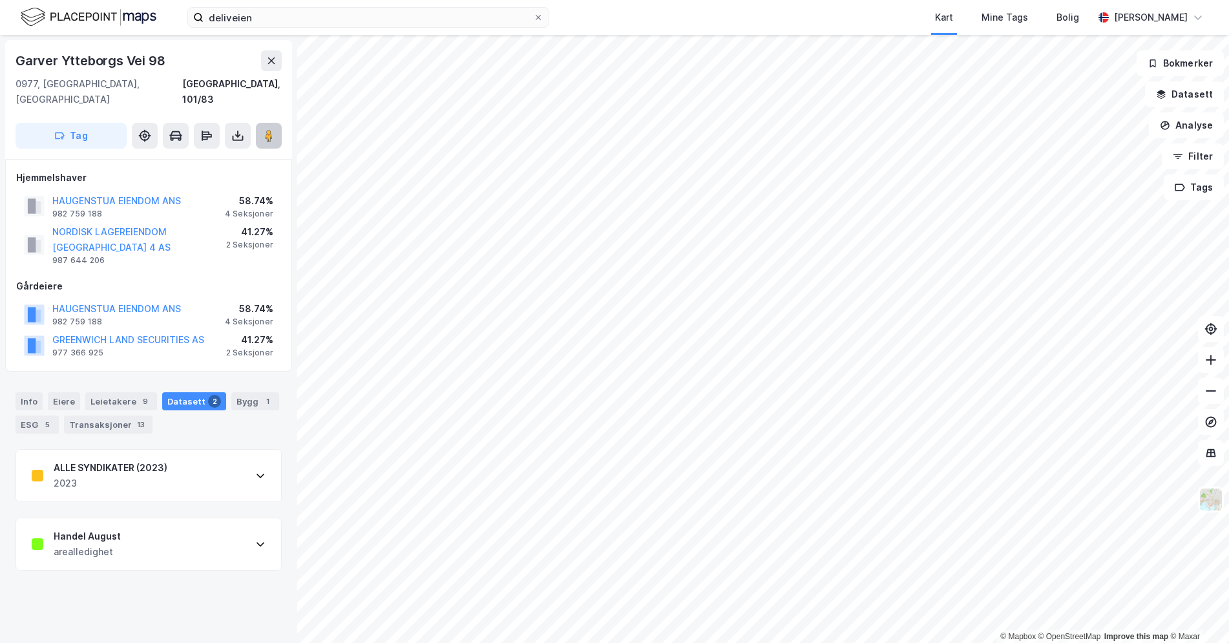
click at [266, 129] on image at bounding box center [269, 135] width 8 height 13
click at [456, 11] on input "deliveien" at bounding box center [369, 17] width 330 height 19
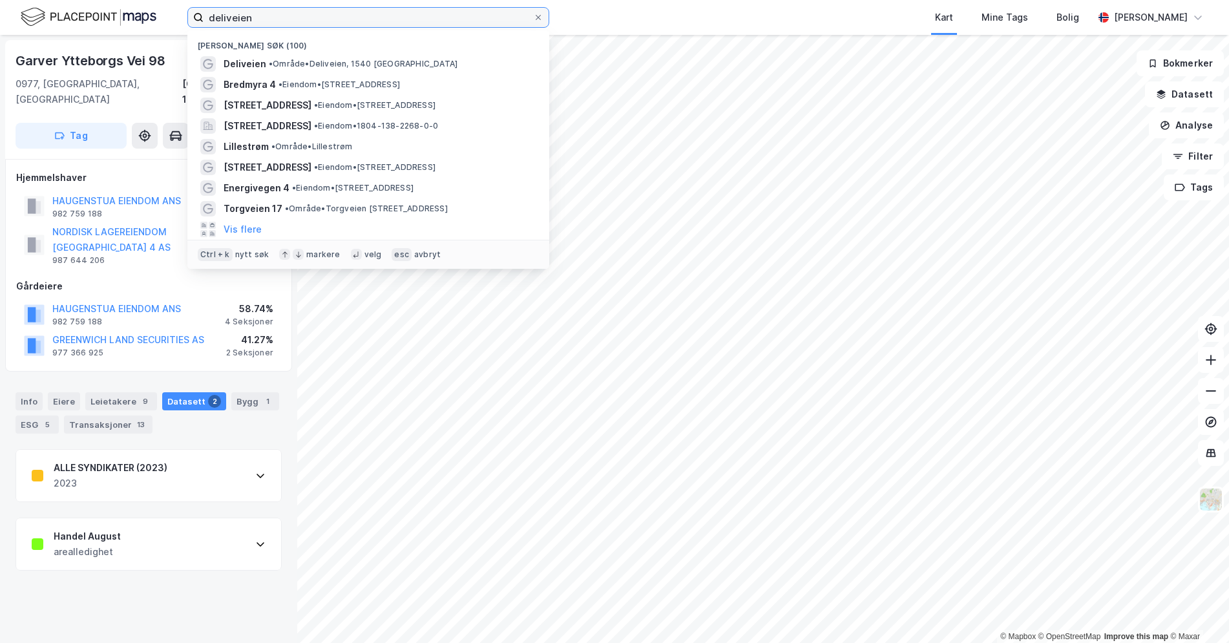
click at [456, 11] on input "deliveien" at bounding box center [369, 17] width 330 height 19
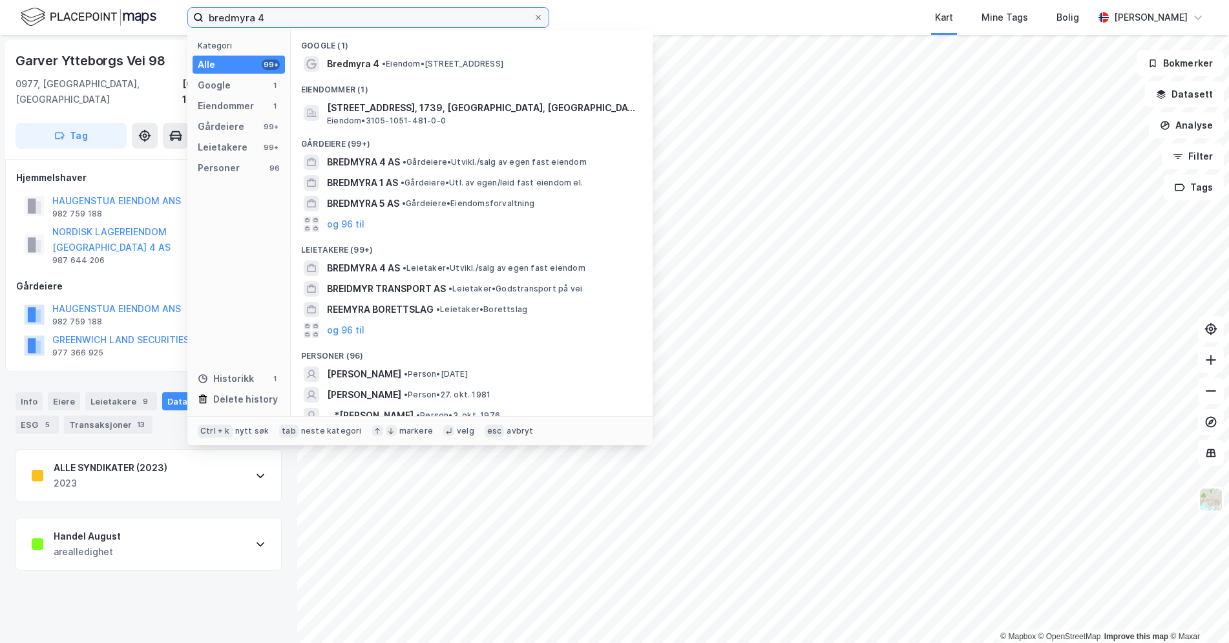
type input "bredmyra 4"
click at [408, 74] on div "Eiendommer (1)" at bounding box center [472, 85] width 362 height 23
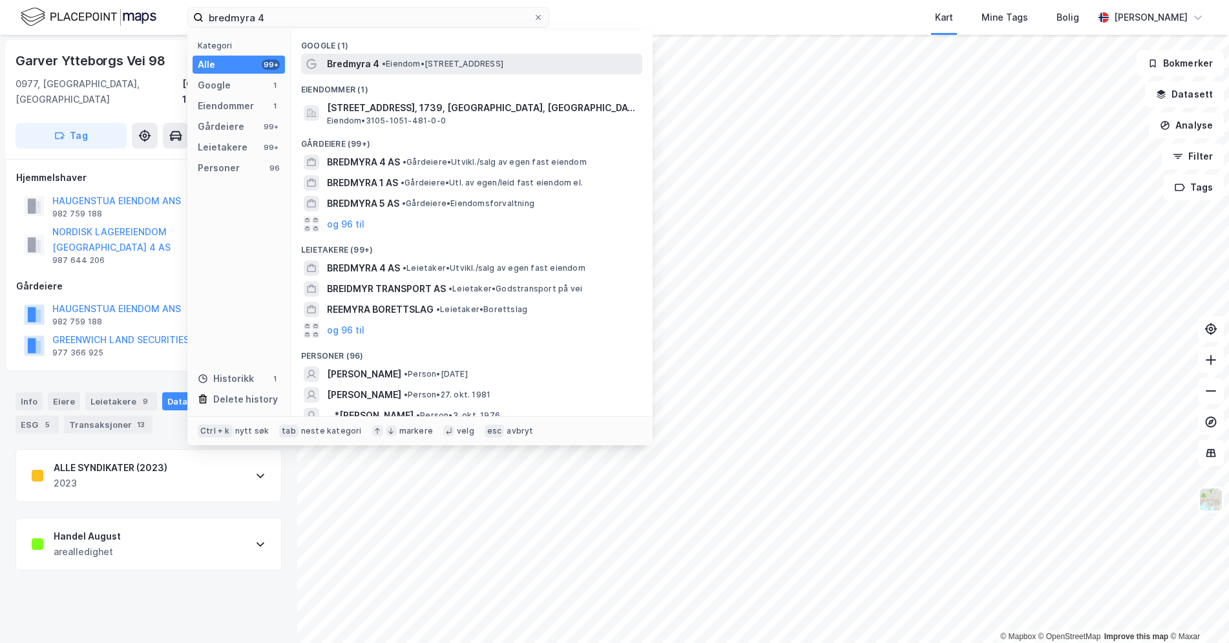
click at [410, 61] on span "• Eiendom • [STREET_ADDRESS]" at bounding box center [442, 64] width 121 height 10
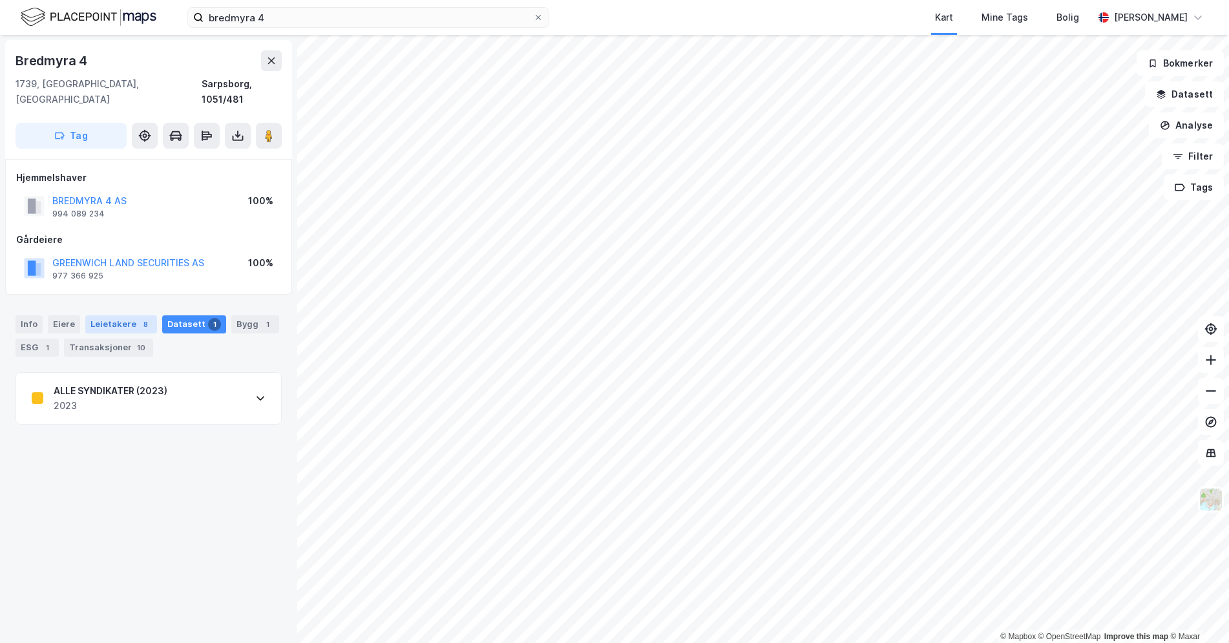
click at [110, 315] on div "Leietakere 8" at bounding box center [121, 324] width 72 height 18
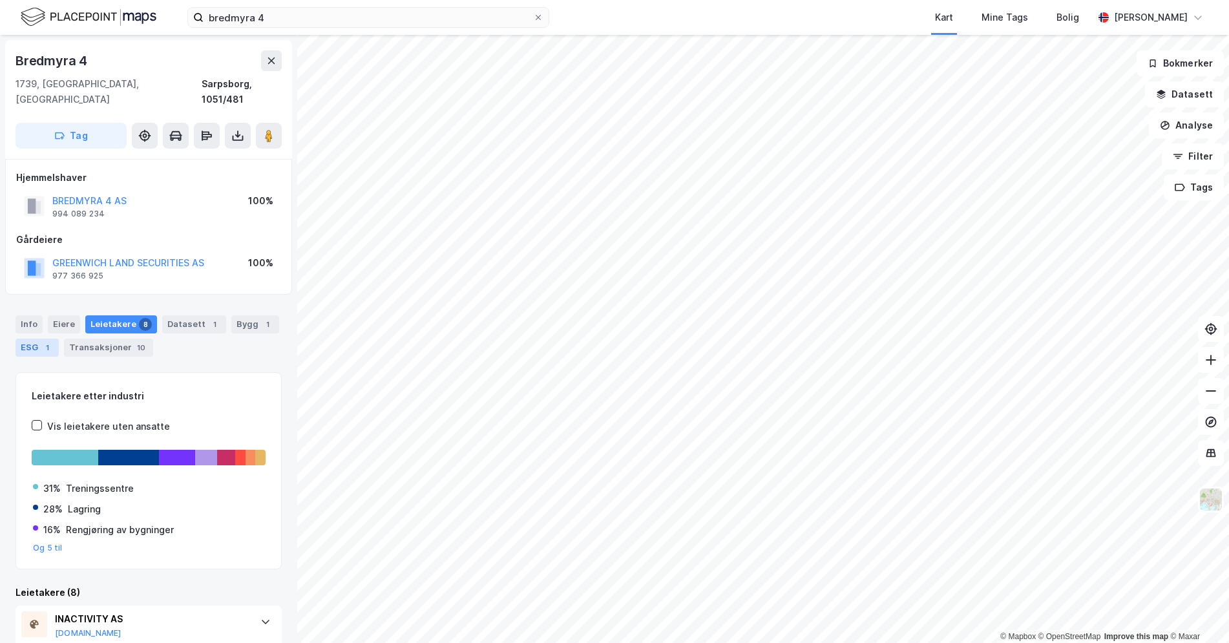
click at [30, 339] on div "ESG 1" at bounding box center [37, 348] width 43 height 18
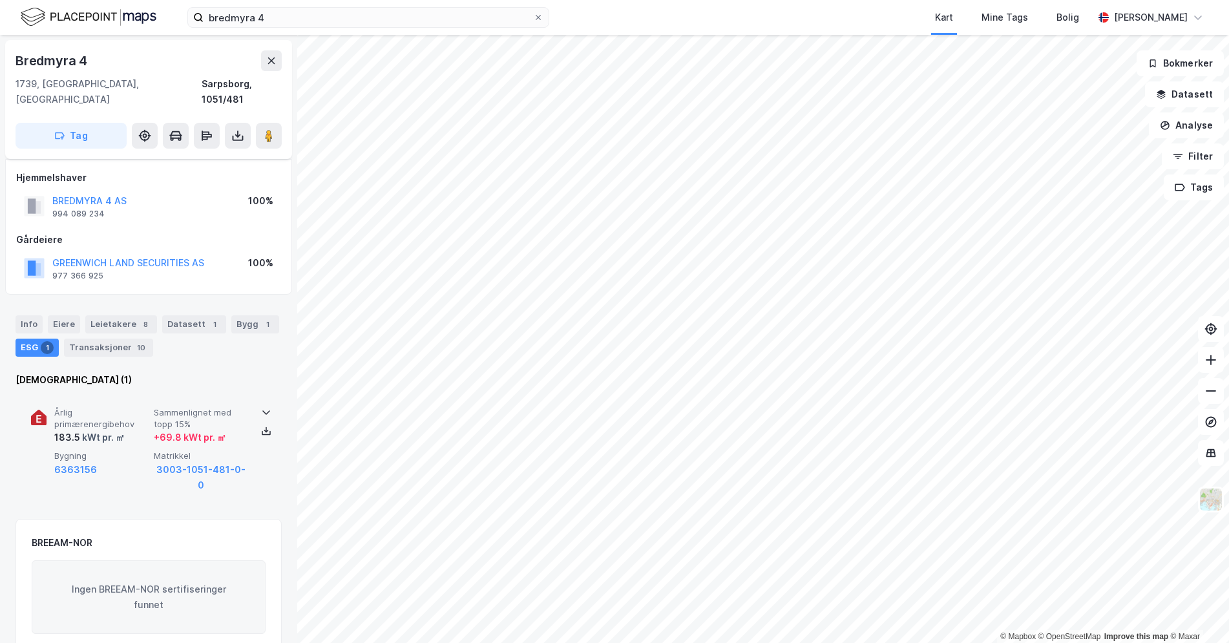
scroll to position [1, 0]
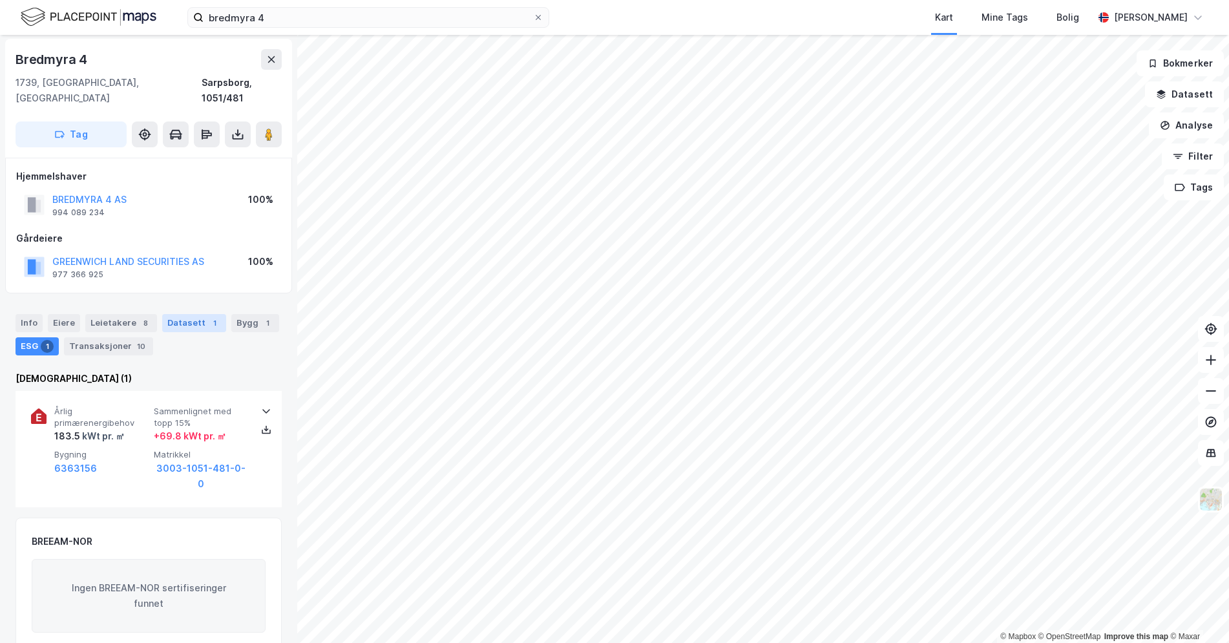
click at [198, 314] on div "Datasett 1" at bounding box center [194, 323] width 64 height 18
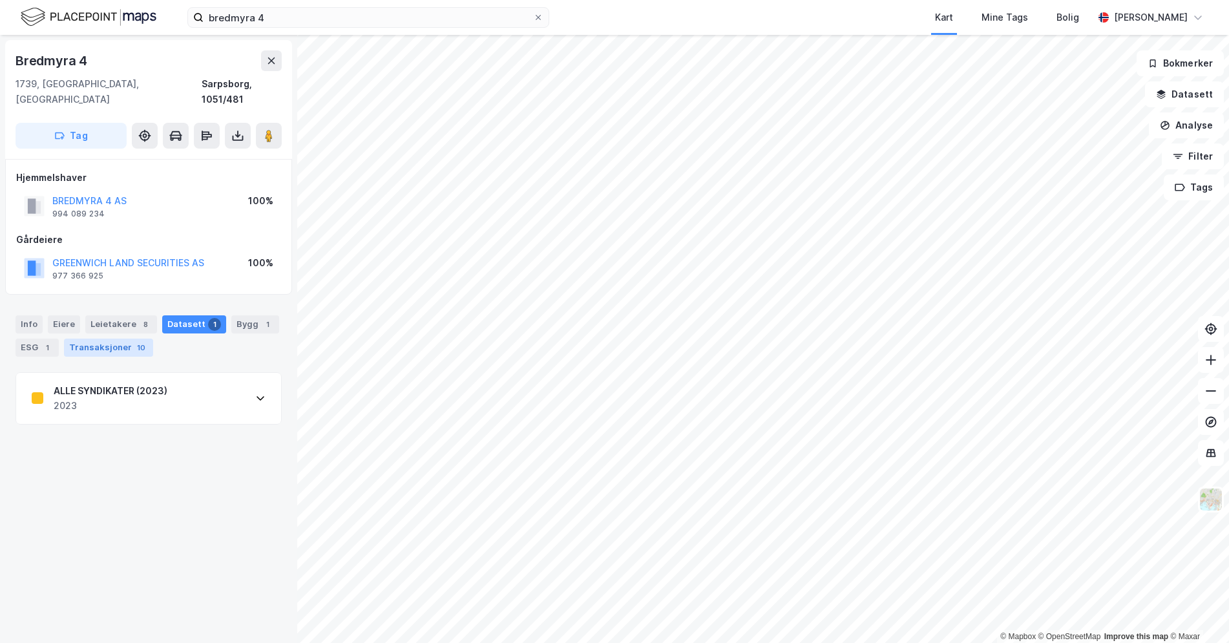
click at [122, 339] on div "Transaksjoner 10" at bounding box center [108, 348] width 89 height 18
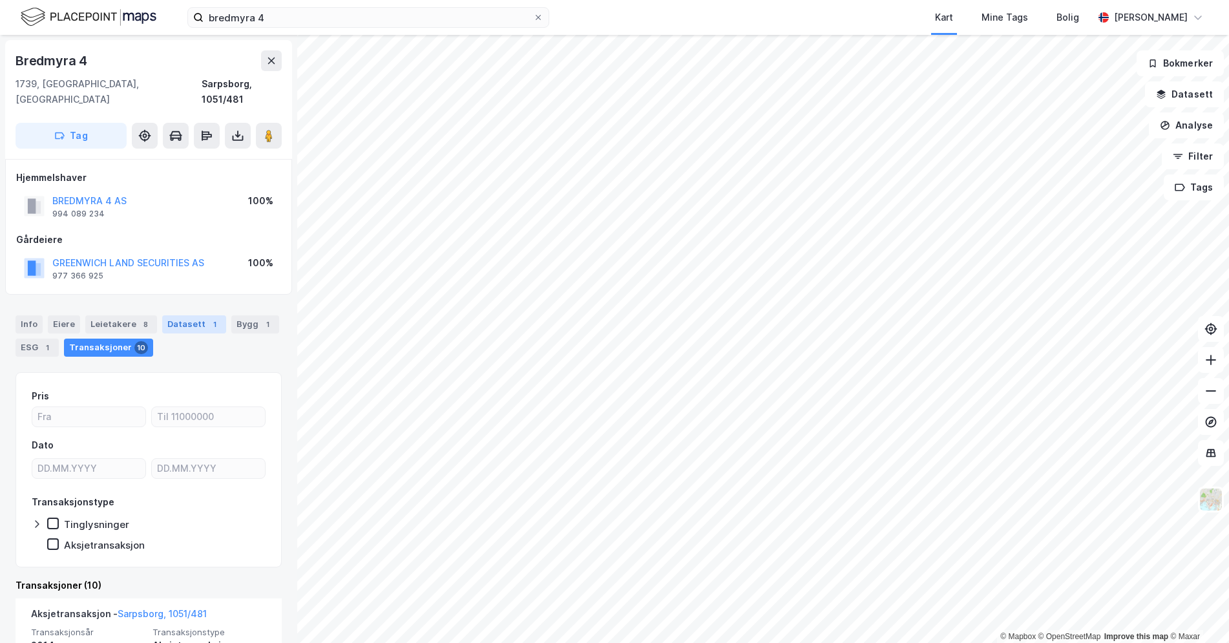
click at [167, 315] on div "Datasett 1" at bounding box center [194, 324] width 64 height 18
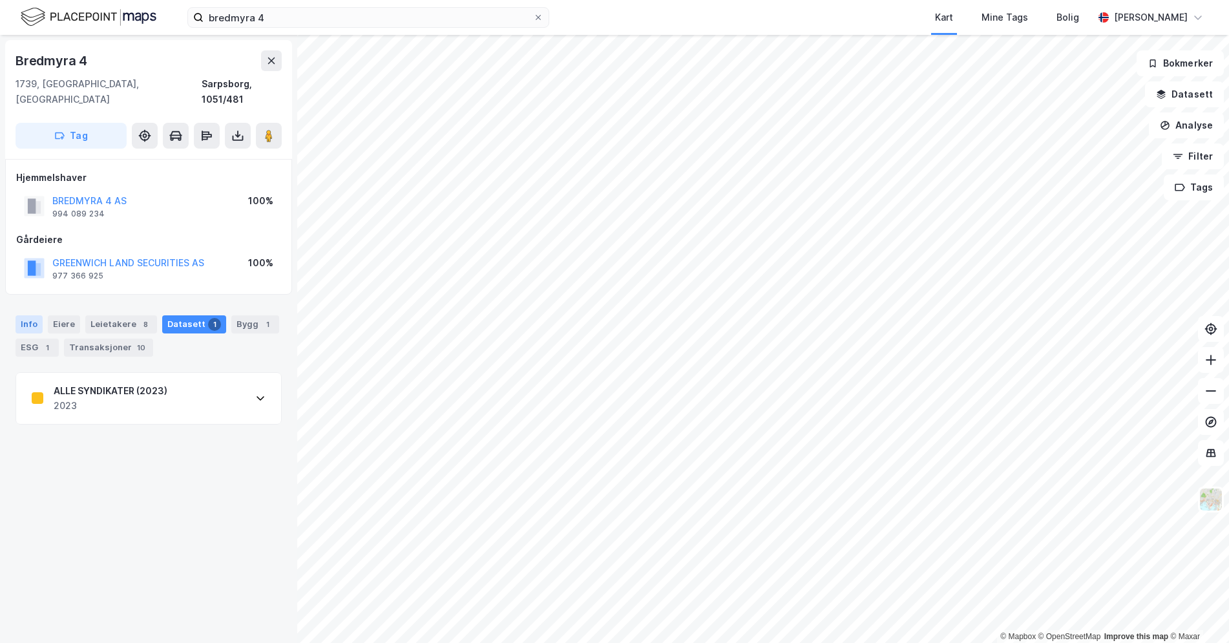
click at [19, 315] on div "Info" at bounding box center [29, 324] width 27 height 18
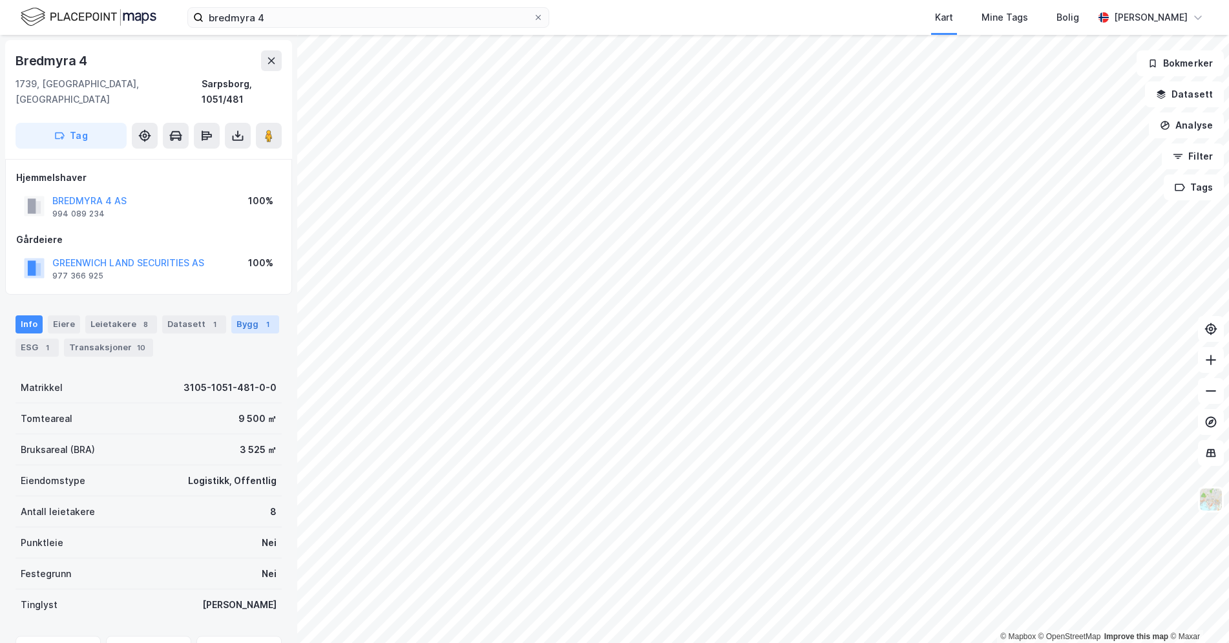
click at [231, 315] on div "Bygg 1" at bounding box center [255, 324] width 48 height 18
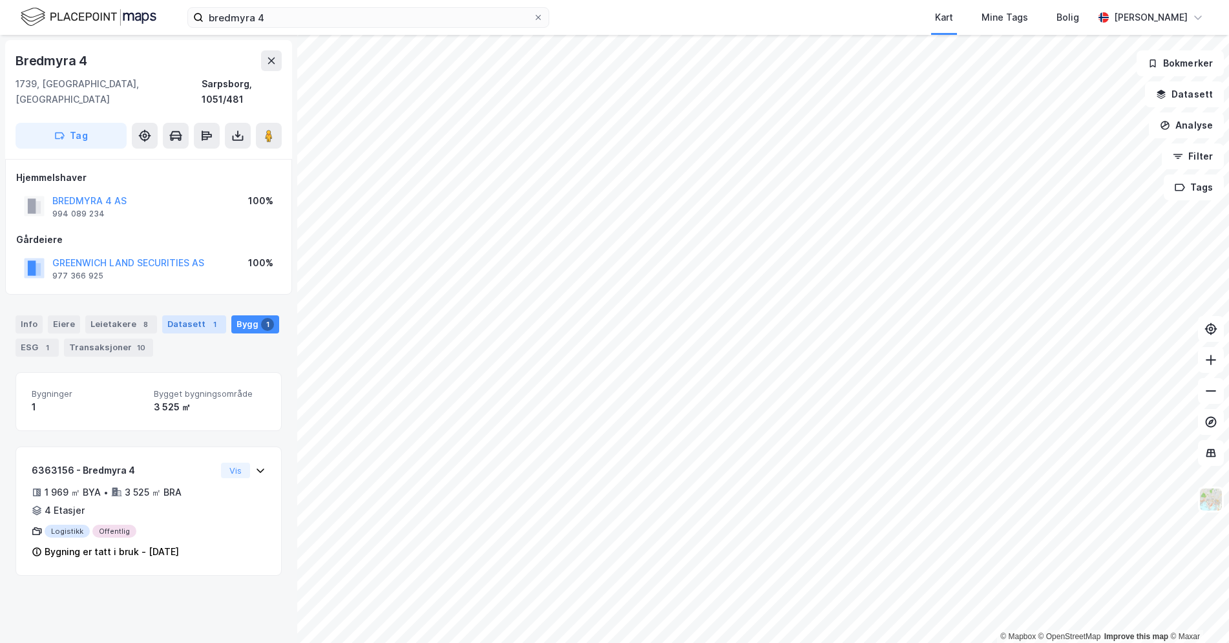
click at [171, 315] on div "Datasett 1" at bounding box center [194, 324] width 64 height 18
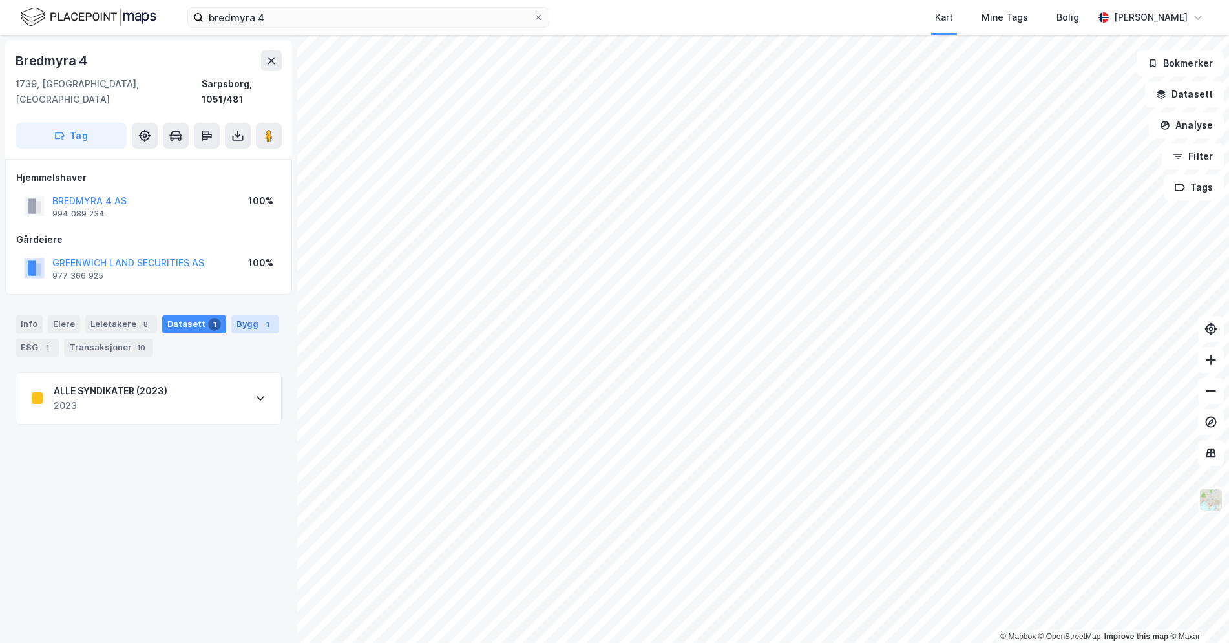
click at [246, 317] on div "Bygg 1" at bounding box center [255, 324] width 48 height 18
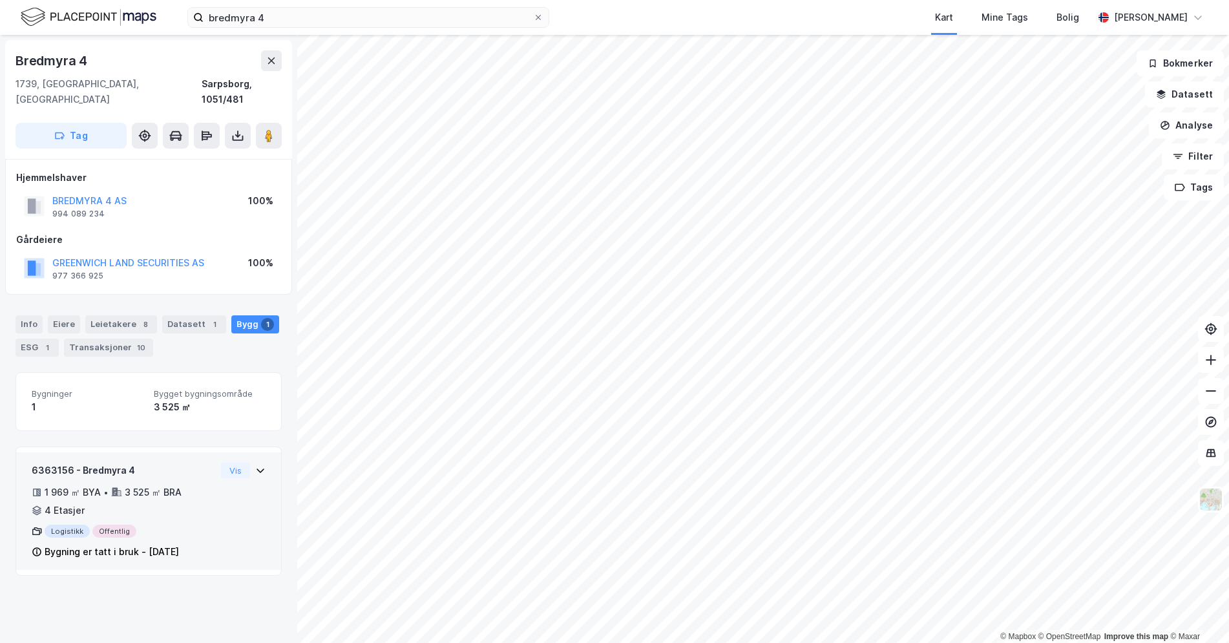
click at [258, 457] on div "6363156 - Bredmyra 4 1 969 ㎡ BYA • 3 525 ㎡ BRA • 4 Etasjer Logistikk Offentlig …" at bounding box center [148, 511] width 265 height 118
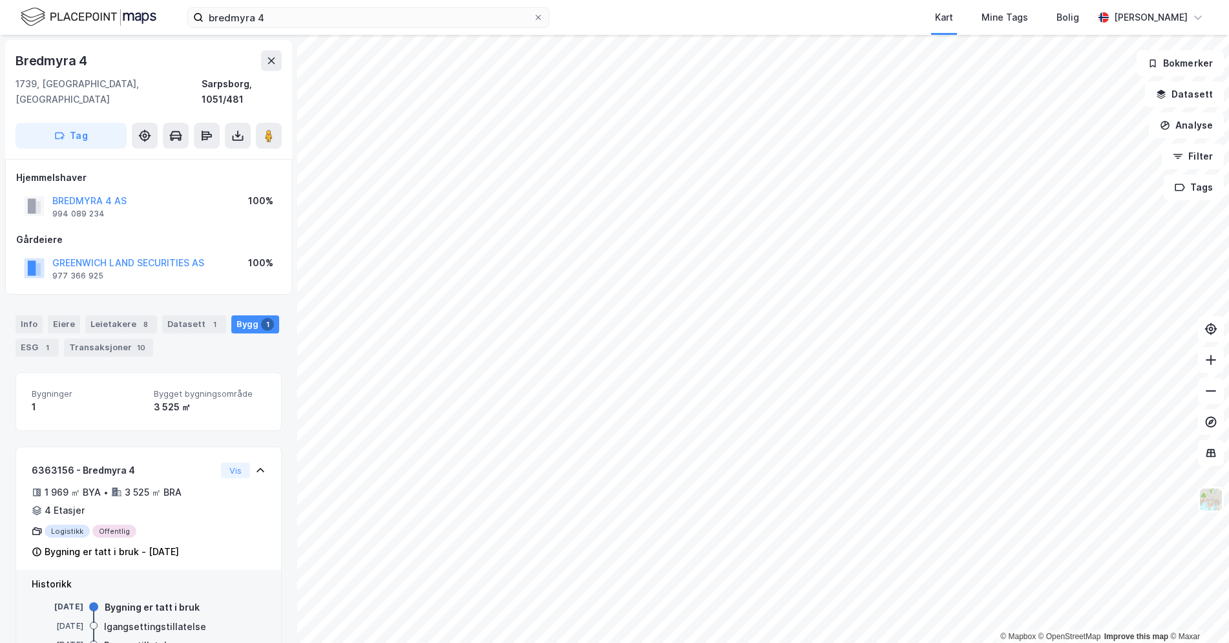
scroll to position [32, 0]
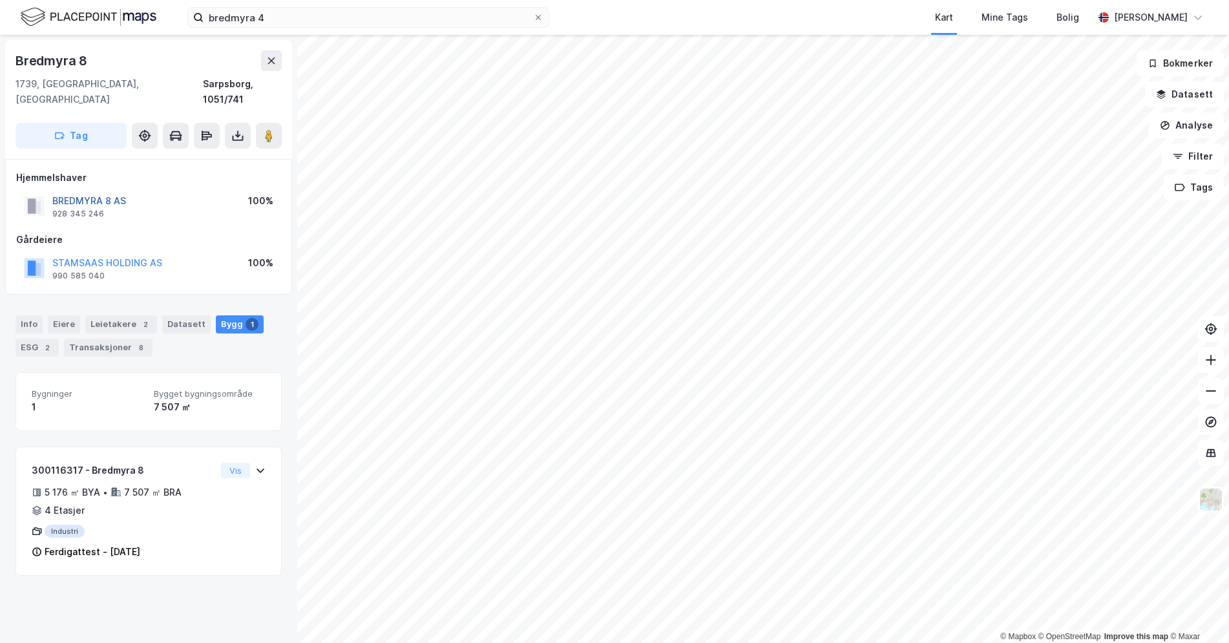
click at [0, 0] on button "BREDMYRA 8 AS" at bounding box center [0, 0] width 0 height 0
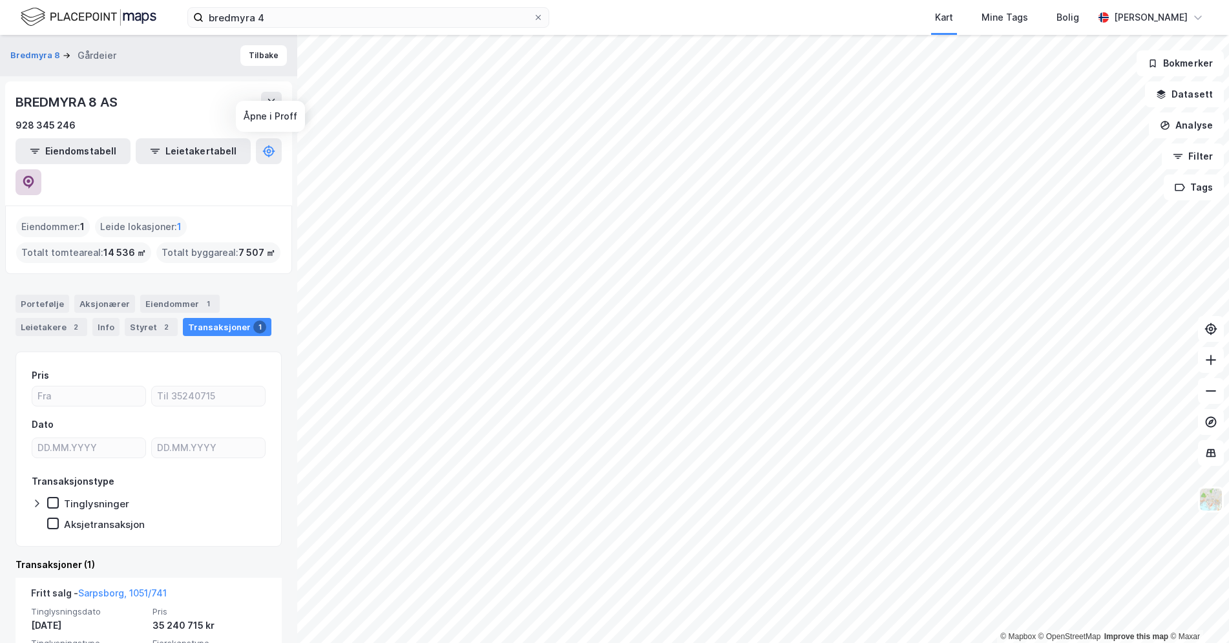
click at [35, 176] on icon at bounding box center [28, 182] width 13 height 13
click at [49, 318] on div "Leietakere 2" at bounding box center [52, 327] width 72 height 18
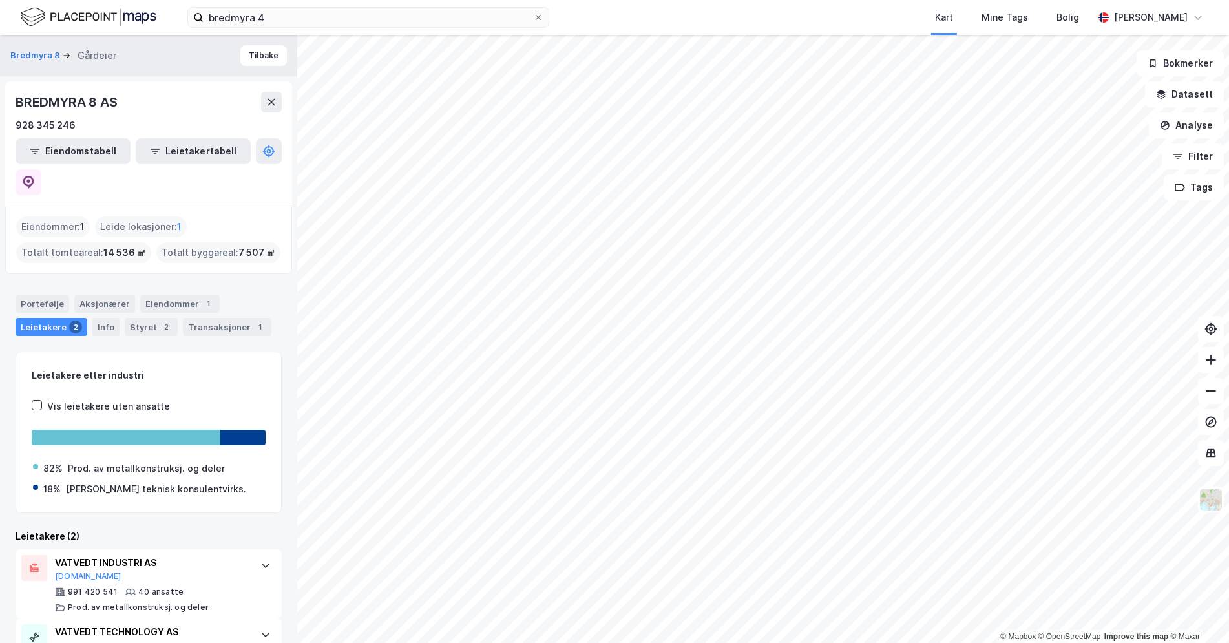
scroll to position [30, 0]
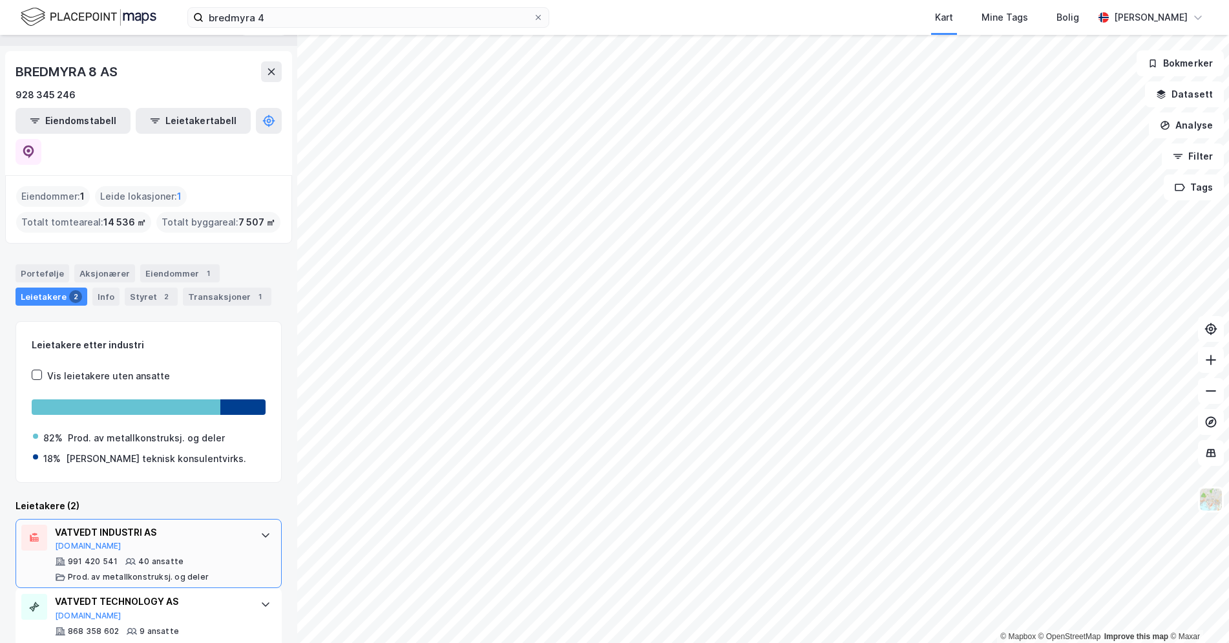
click at [222, 525] on div "[PERSON_NAME] INDUSTRI AS [DOMAIN_NAME] 991 420 541 40 ansatte Prod. av metallk…" at bounding box center [151, 554] width 193 height 58
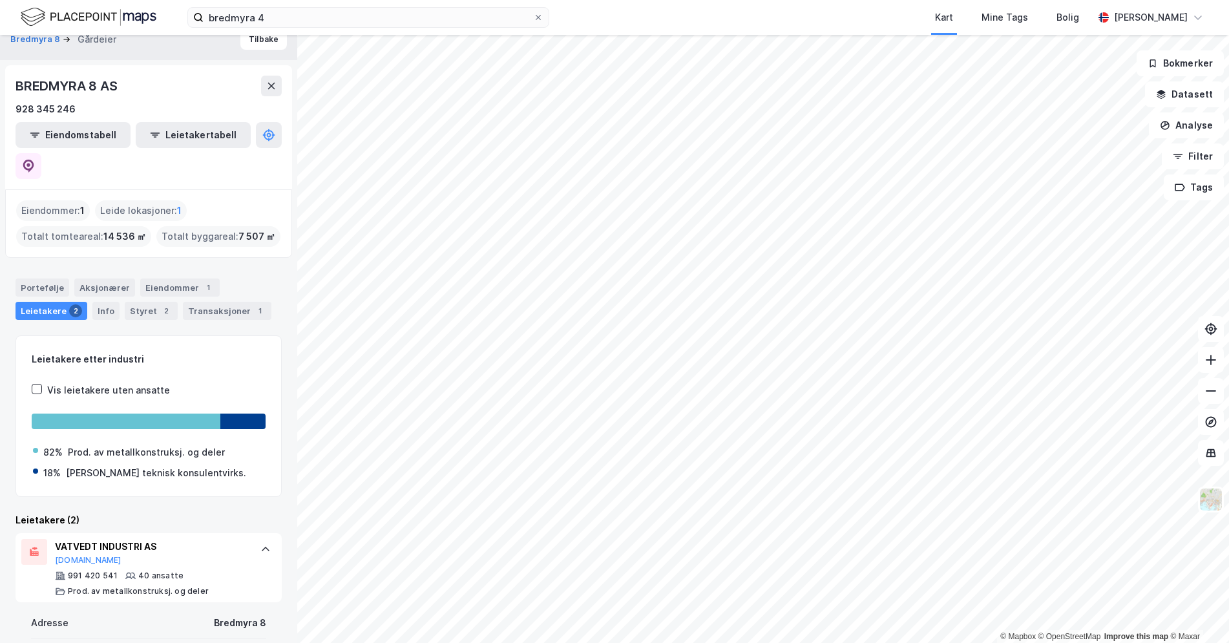
scroll to position [16, 0]
click at [191, 571] on div "991 420 541 40 ansatte Prod. av metallkonstruksj. og deler" at bounding box center [151, 584] width 193 height 26
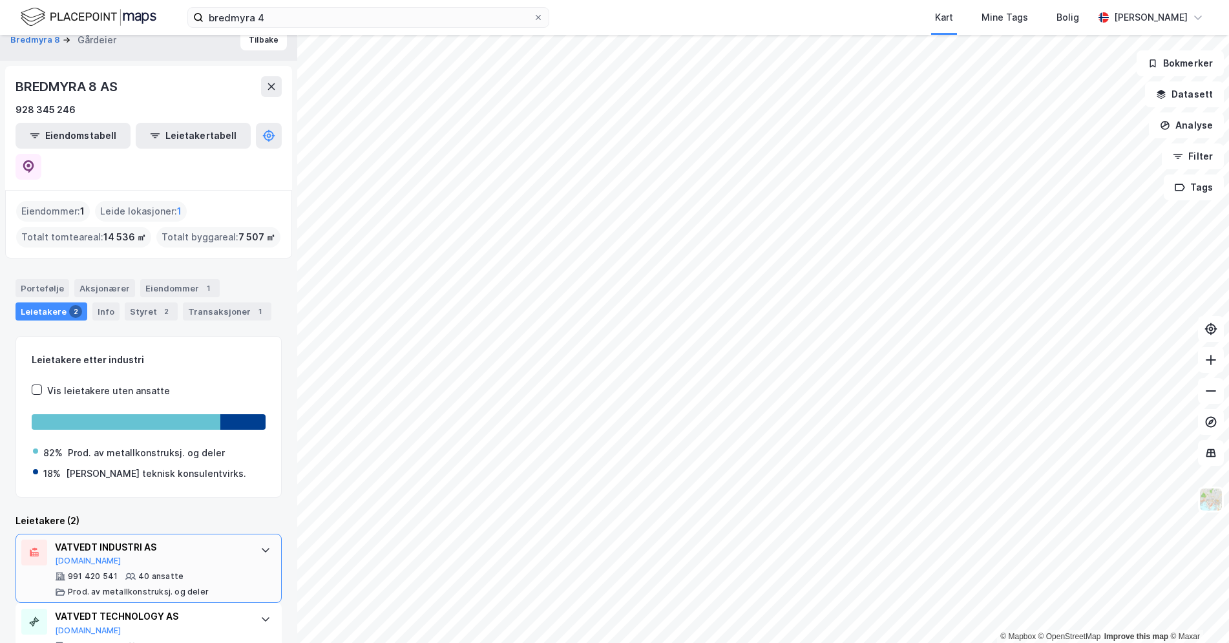
scroll to position [30, 0]
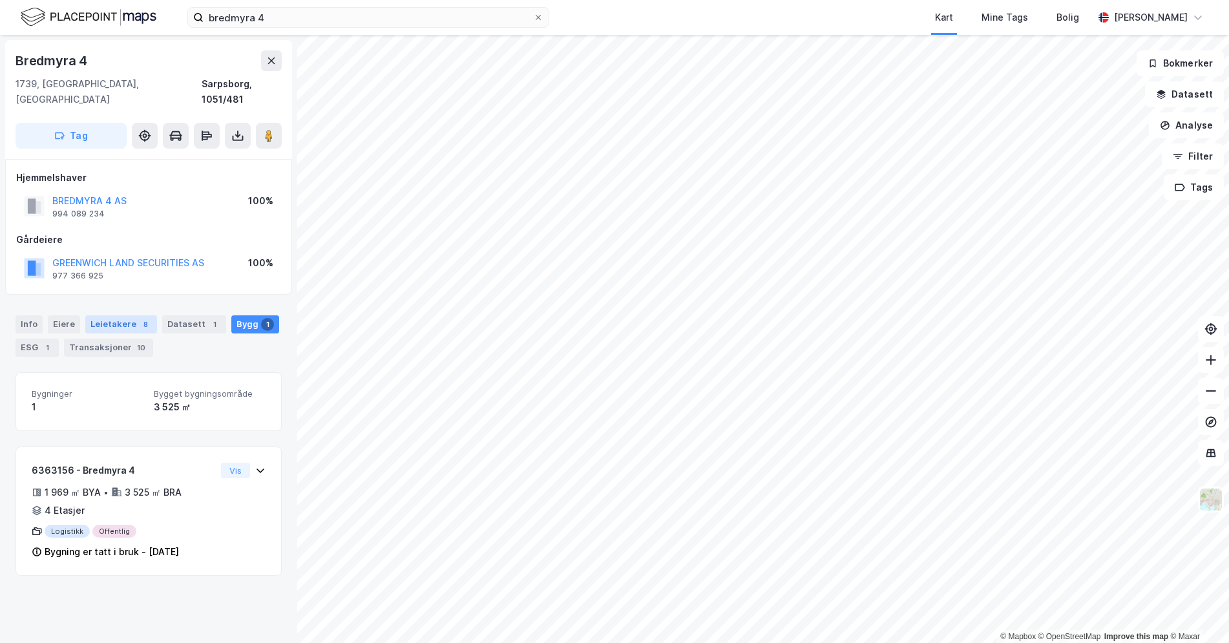
click at [110, 315] on div "Leietakere 8" at bounding box center [121, 324] width 72 height 18
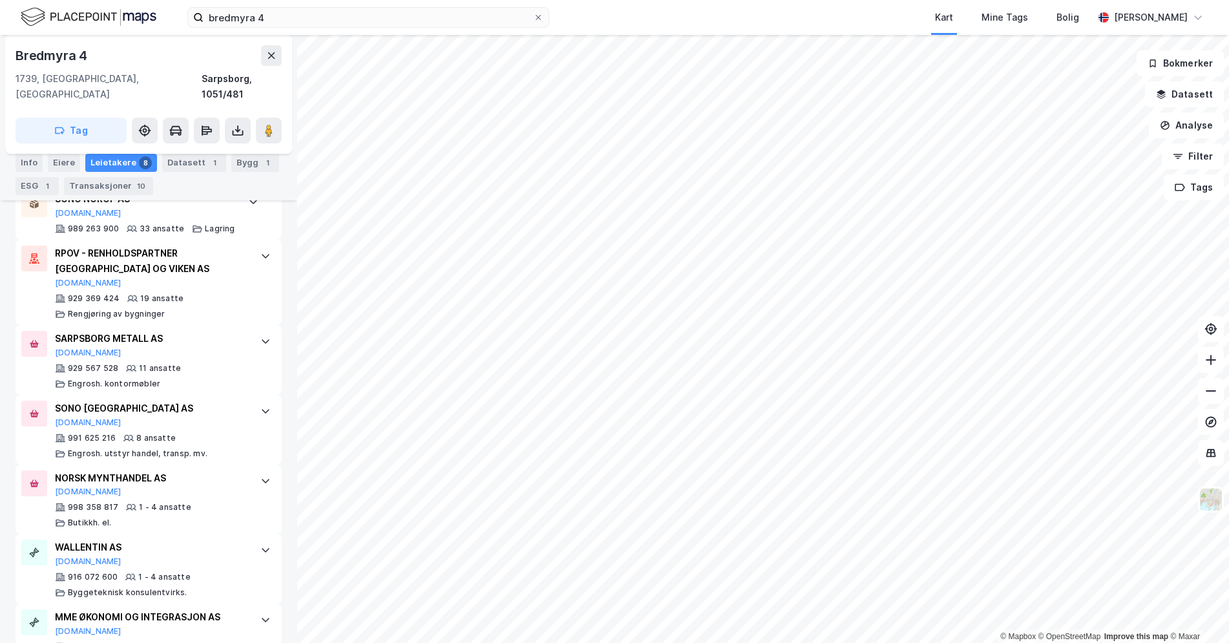
scroll to position [521, 0]
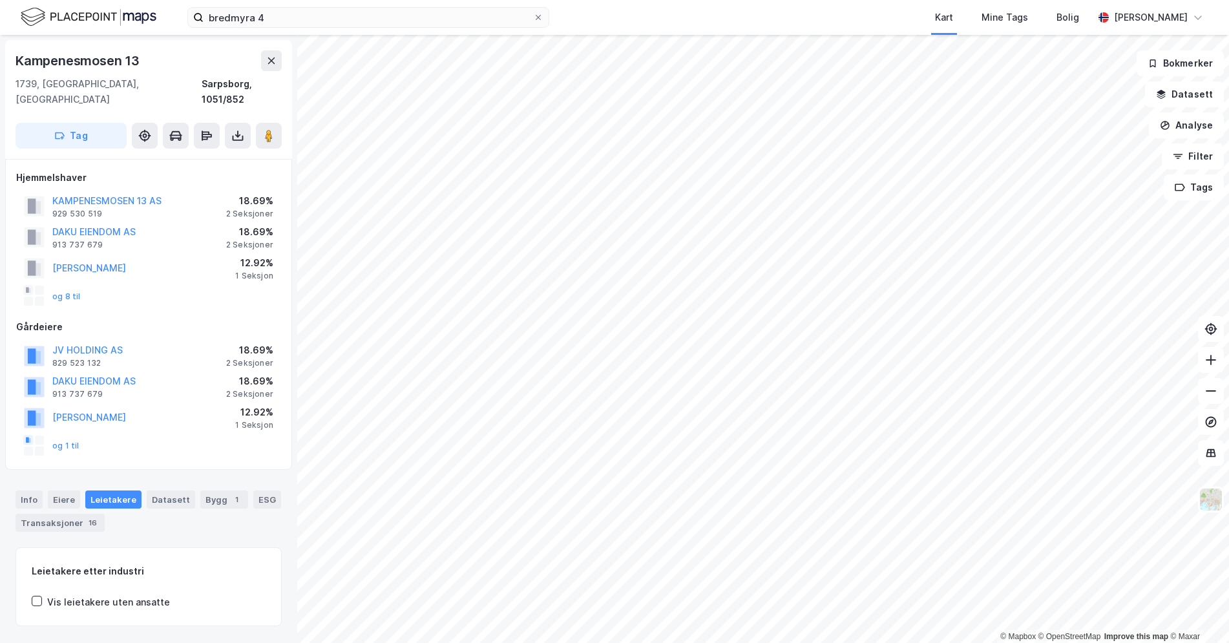
scroll to position [4, 0]
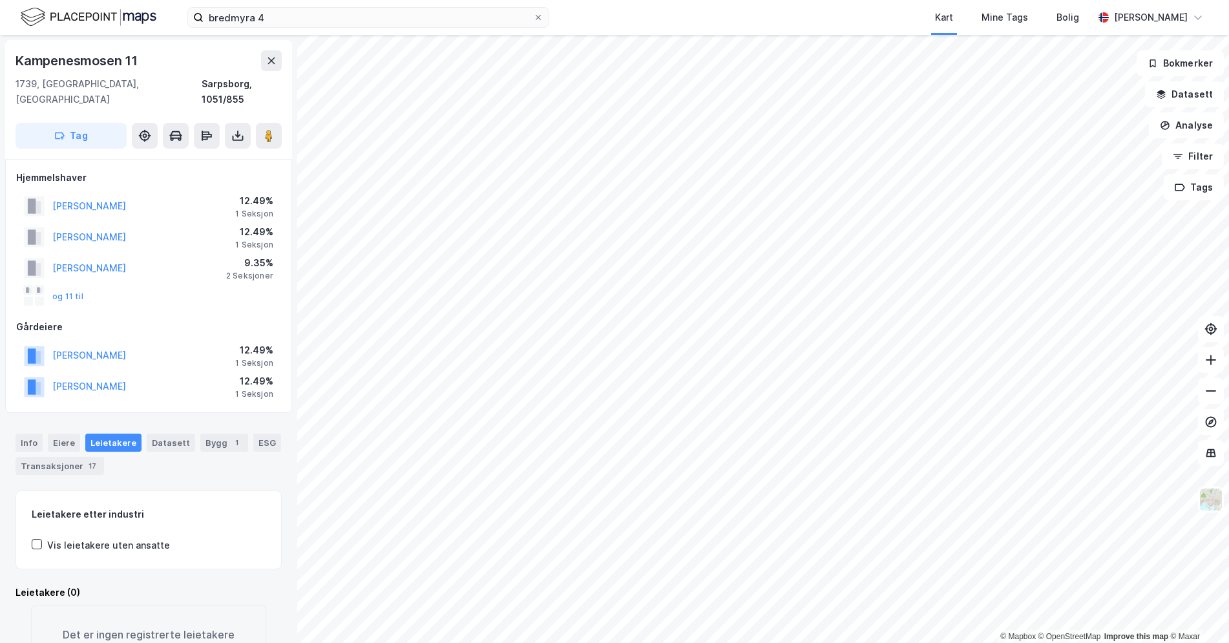
scroll to position [4, 0]
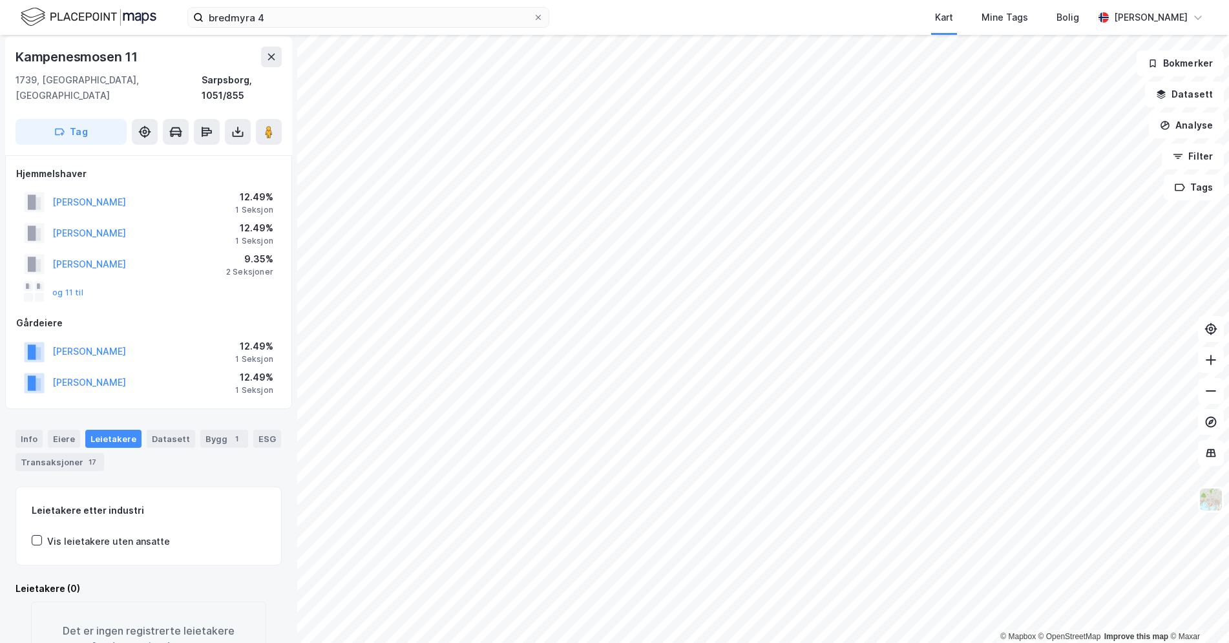
scroll to position [4, 0]
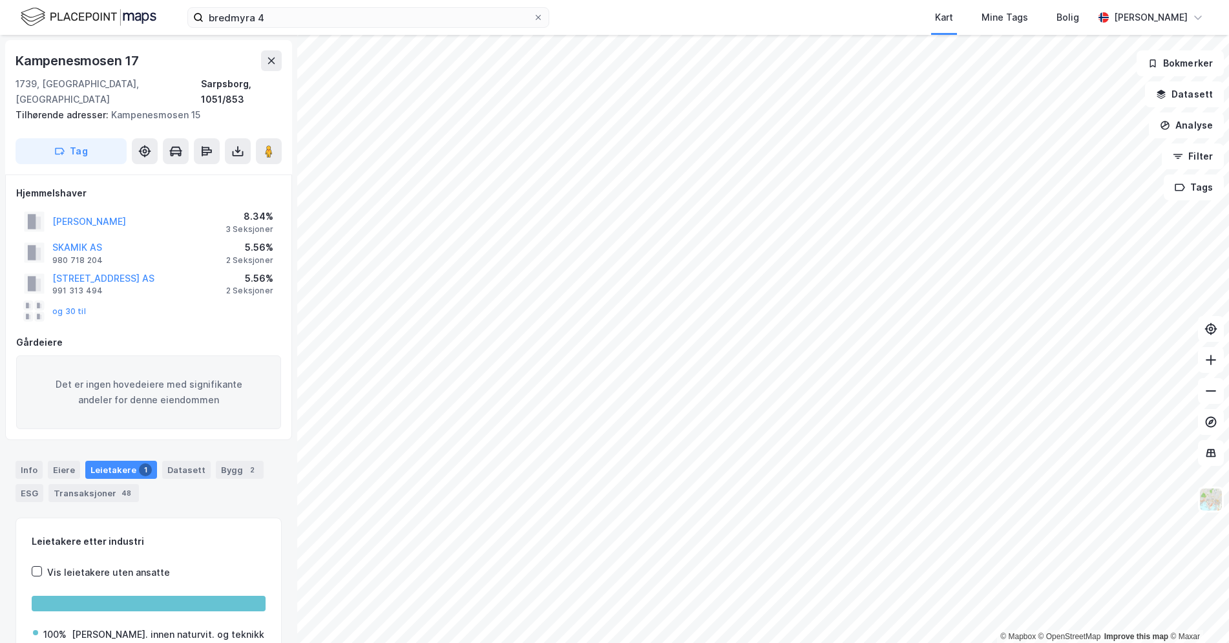
scroll to position [4, 0]
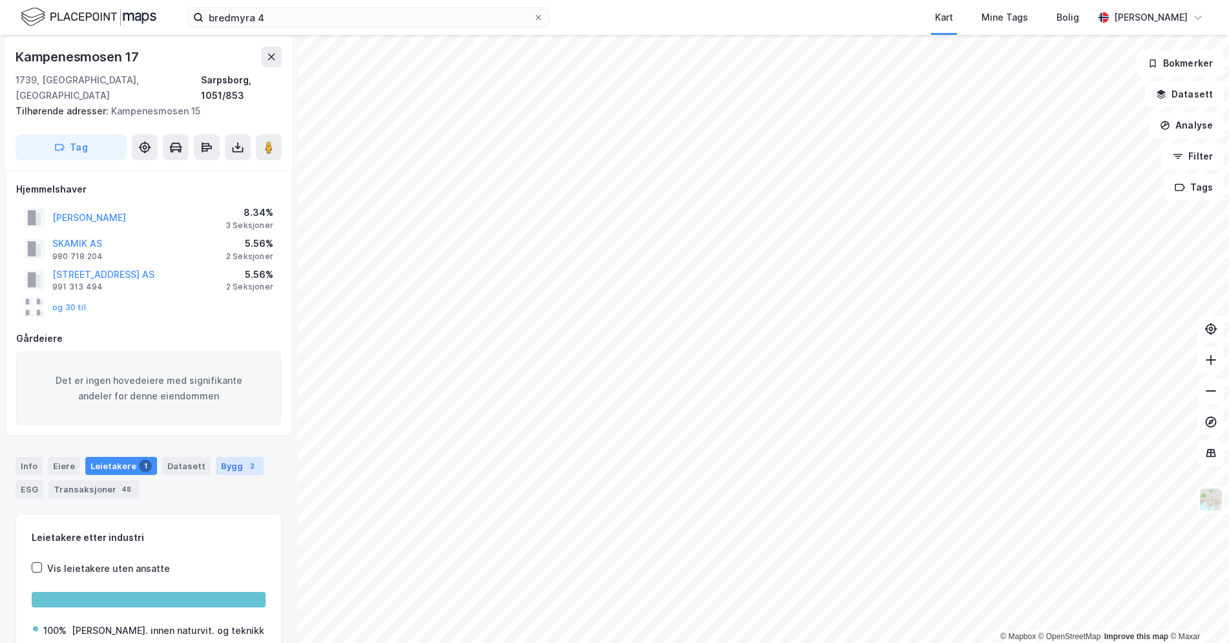
click at [246, 459] on div "2" at bounding box center [252, 465] width 13 height 13
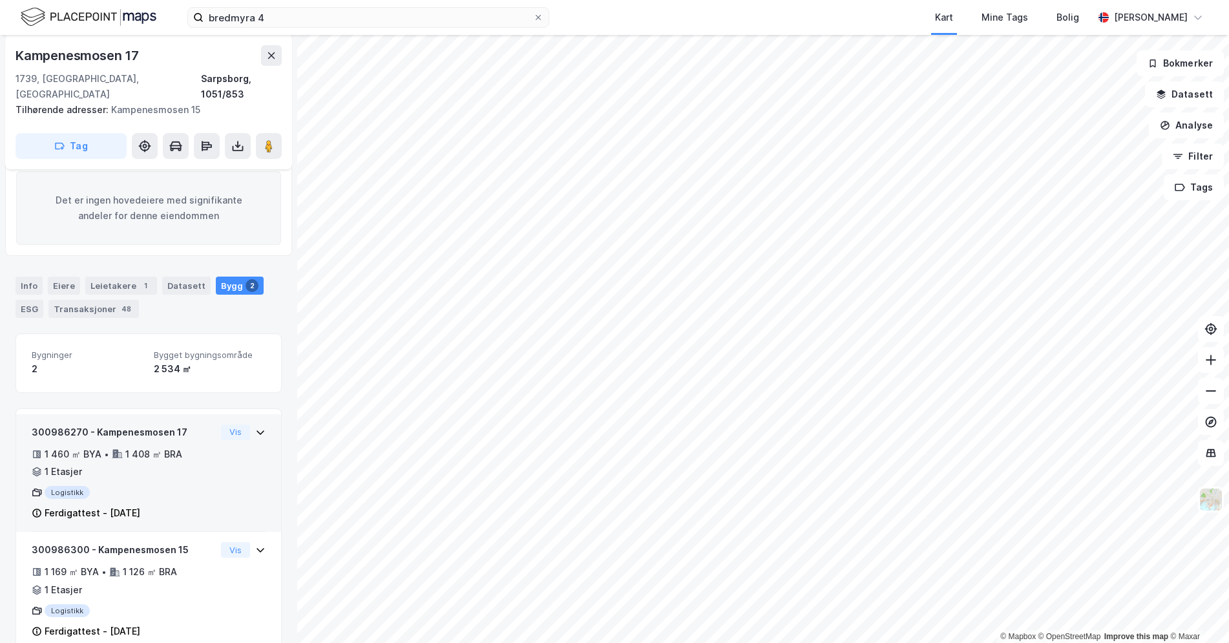
scroll to position [196, 0]
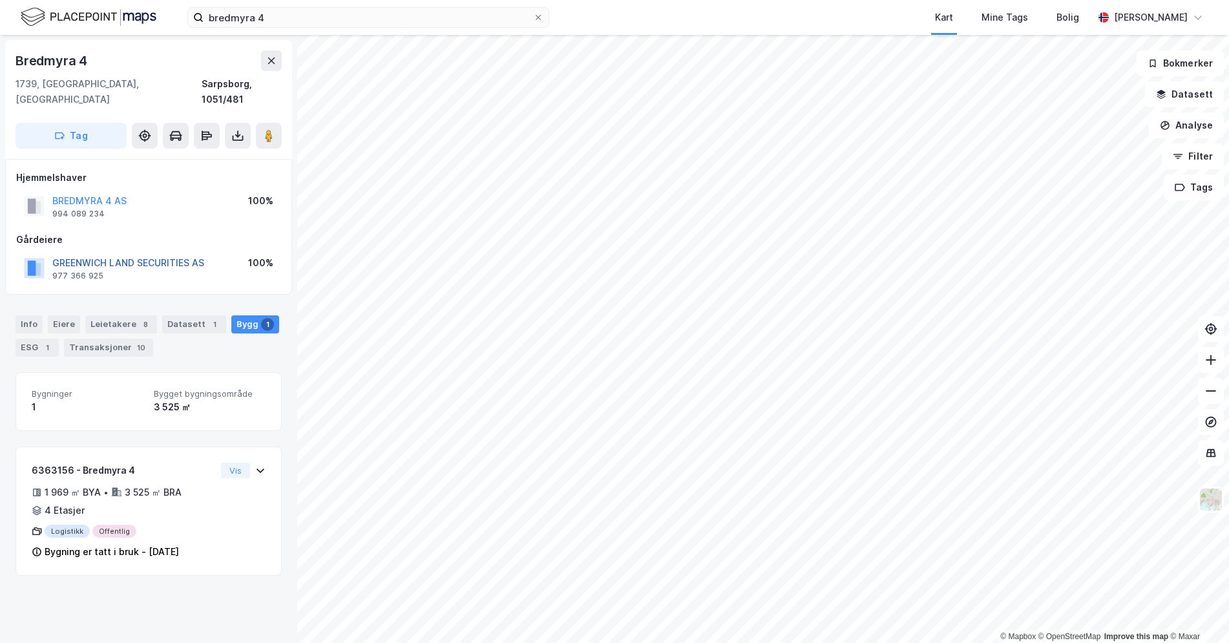
click at [0, 0] on button "GREENWICH LAND SECURITIES AS" at bounding box center [0, 0] width 0 height 0
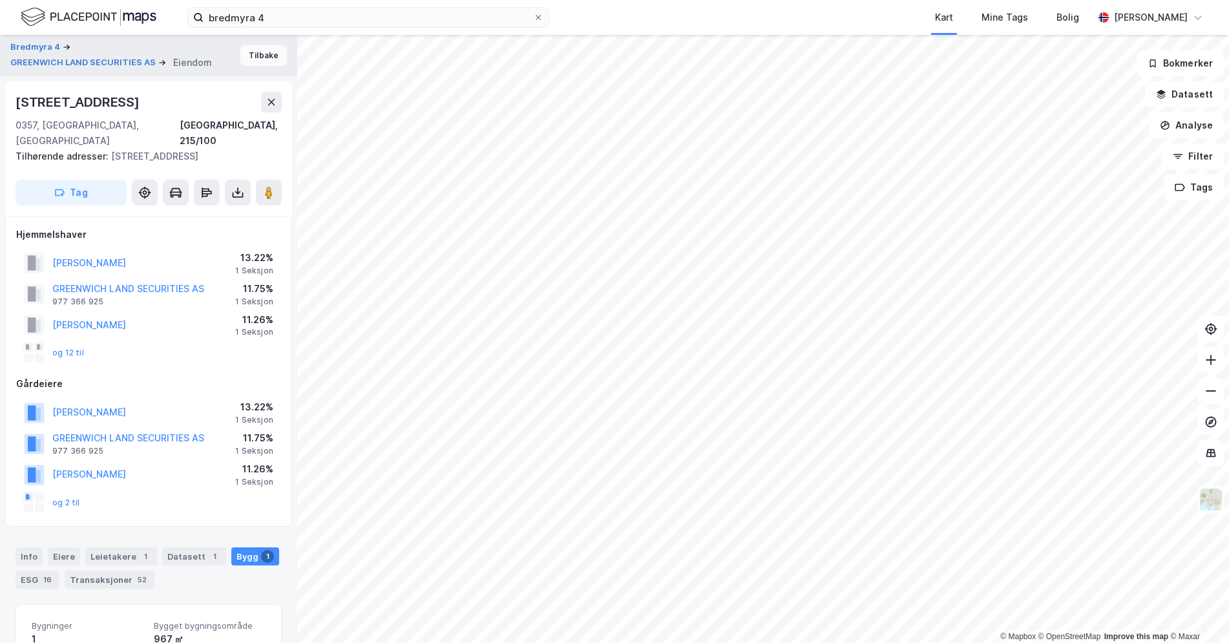
click at [251, 58] on button "Tilbake" at bounding box center [263, 55] width 47 height 21
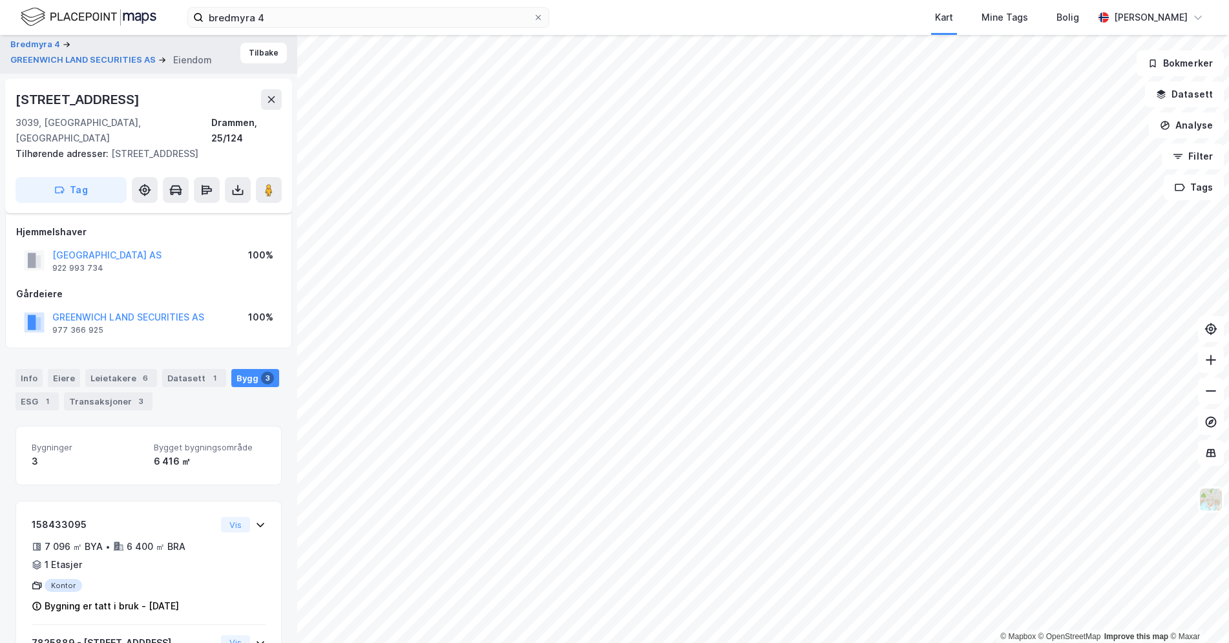
scroll to position [207, 0]
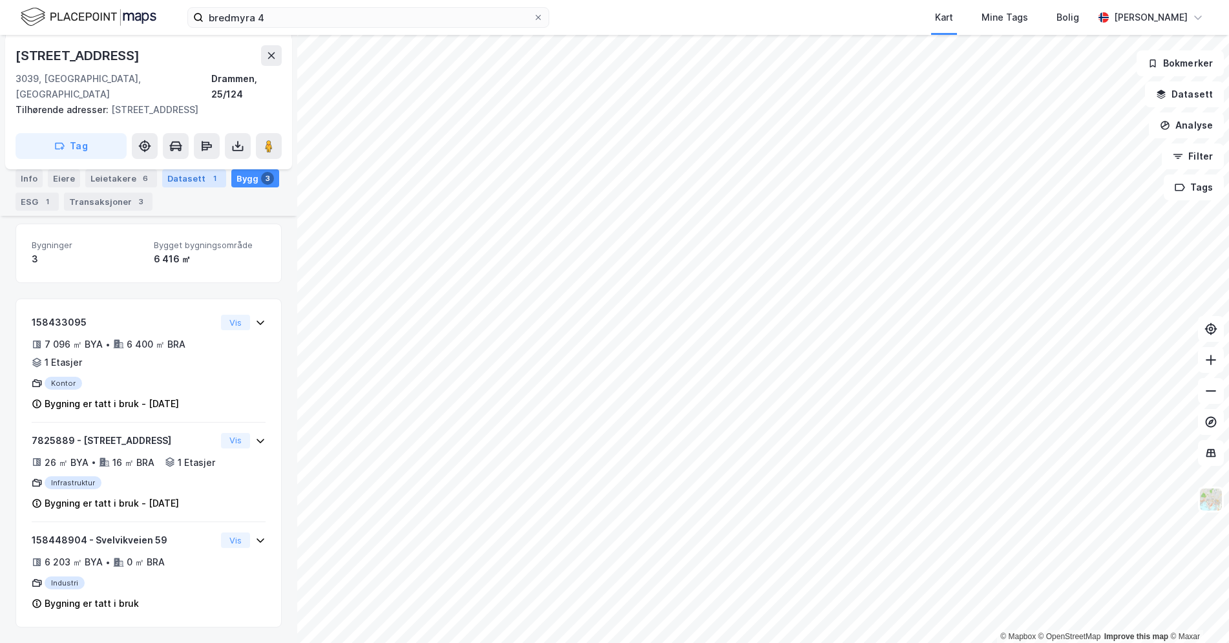
click at [196, 177] on div "Datasett 1" at bounding box center [194, 178] width 64 height 18
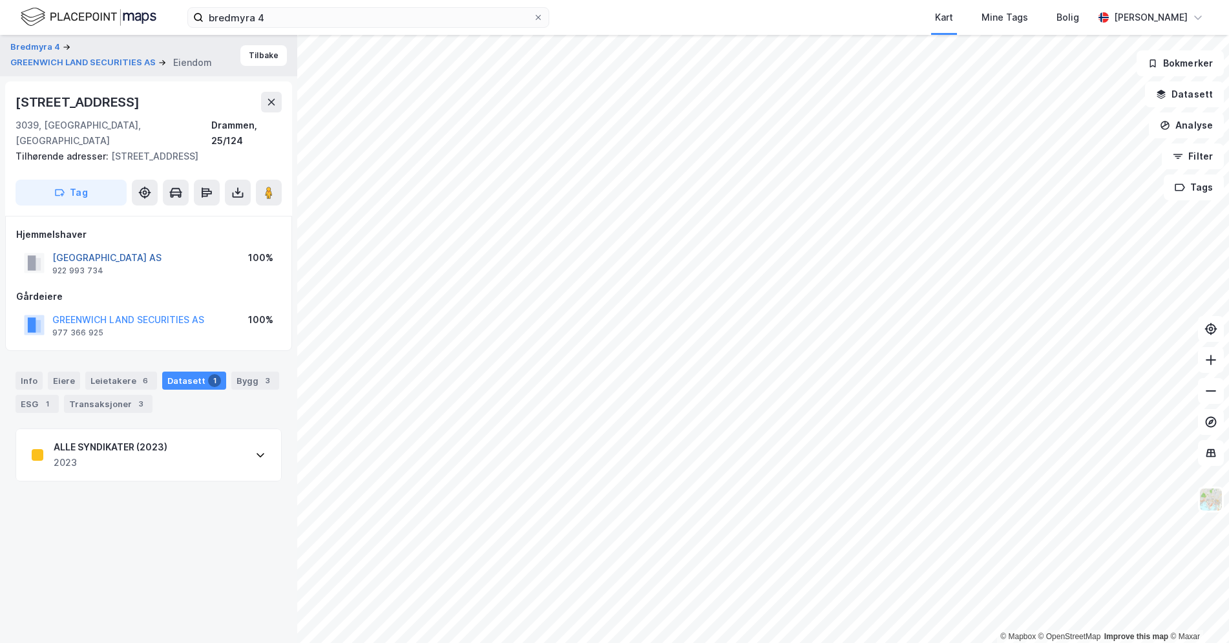
click at [0, 0] on button "[GEOGRAPHIC_DATA] AS" at bounding box center [0, 0] width 0 height 0
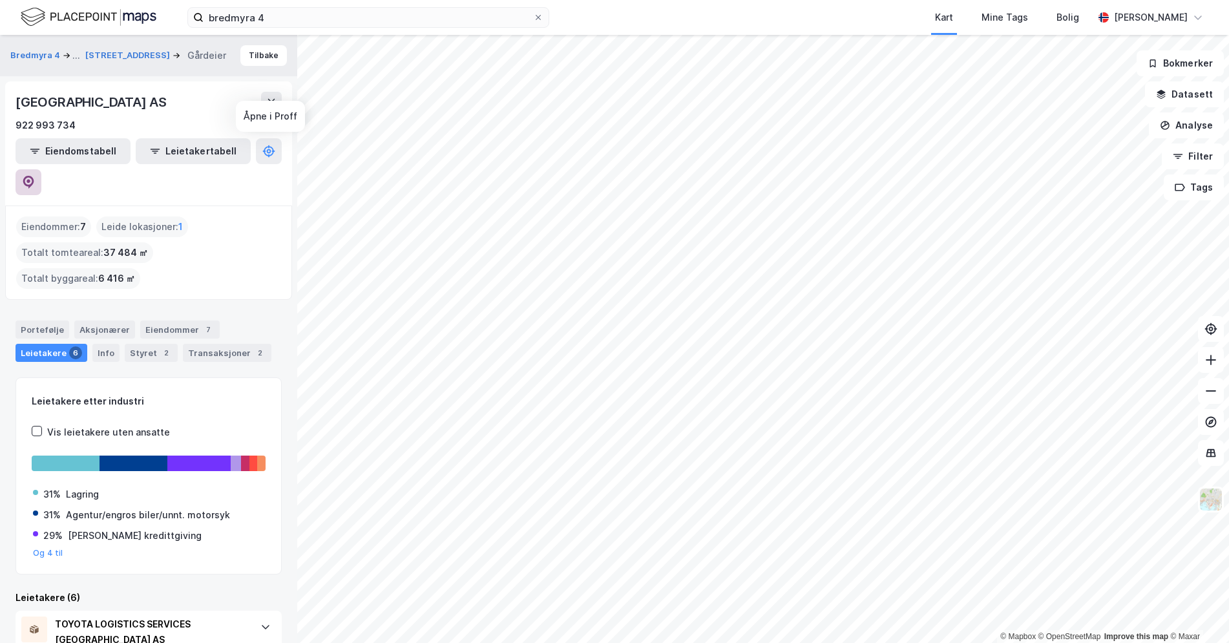
click at [35, 176] on icon at bounding box center [28, 182] width 13 height 13
click at [41, 169] on button at bounding box center [29, 182] width 26 height 26
click at [250, 62] on button "Tilbake" at bounding box center [263, 55] width 47 height 21
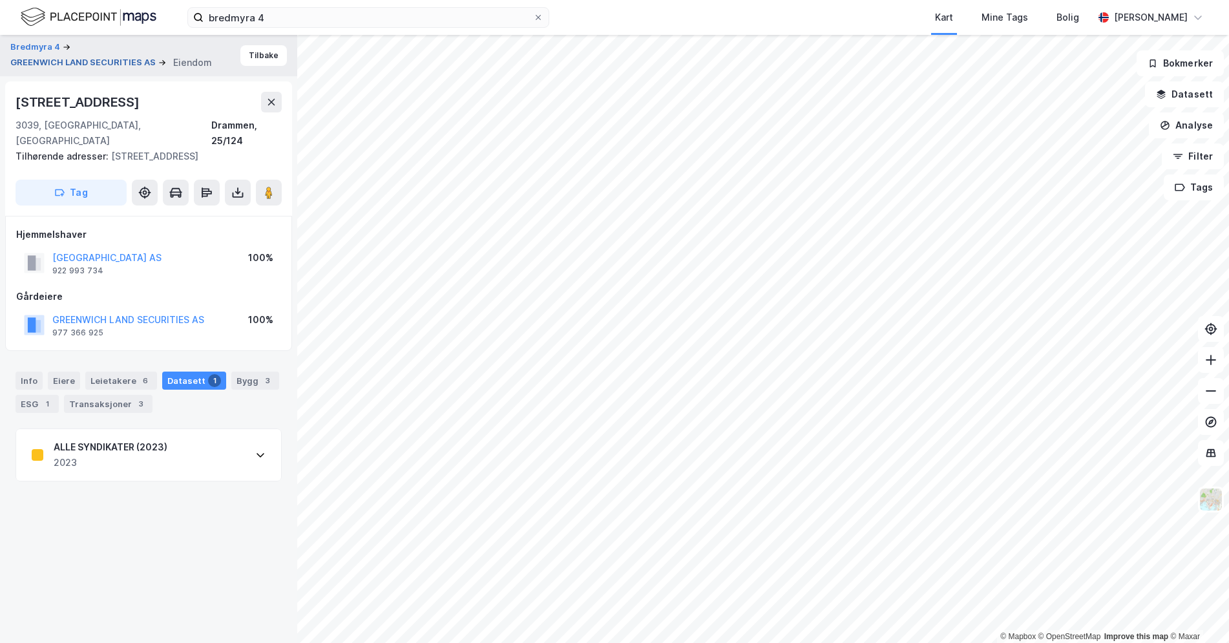
click at [114, 57] on button "GREENWICH LAND SECURITIES AS" at bounding box center [84, 62] width 148 height 13
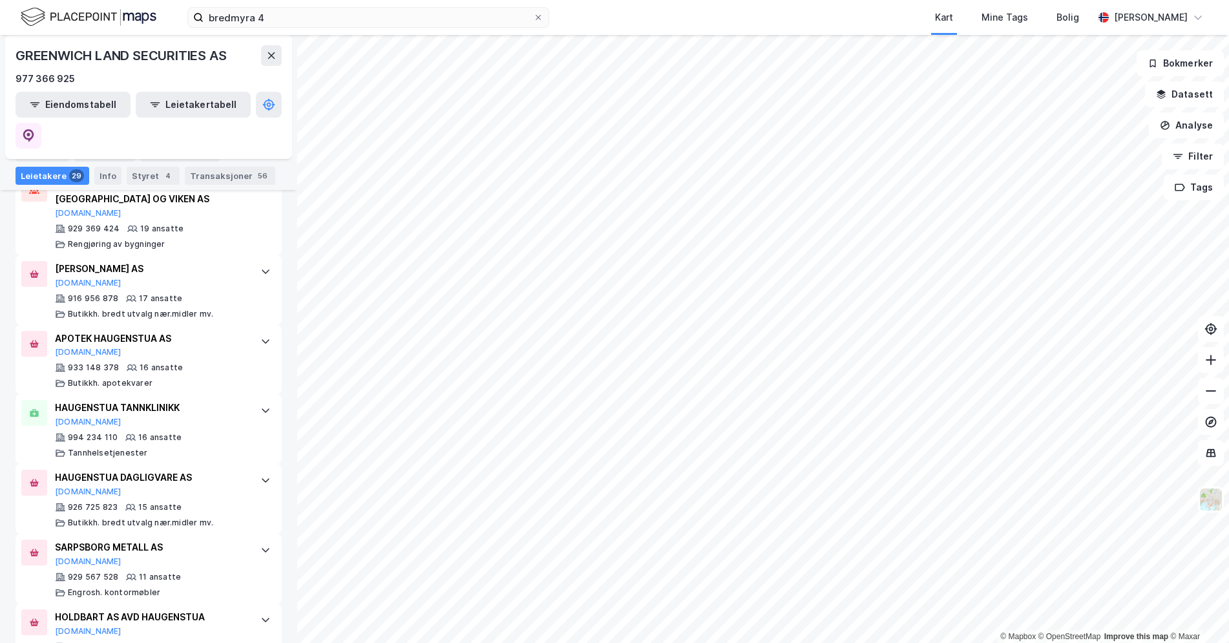
scroll to position [861, 0]
